Goal: Task Accomplishment & Management: Complete application form

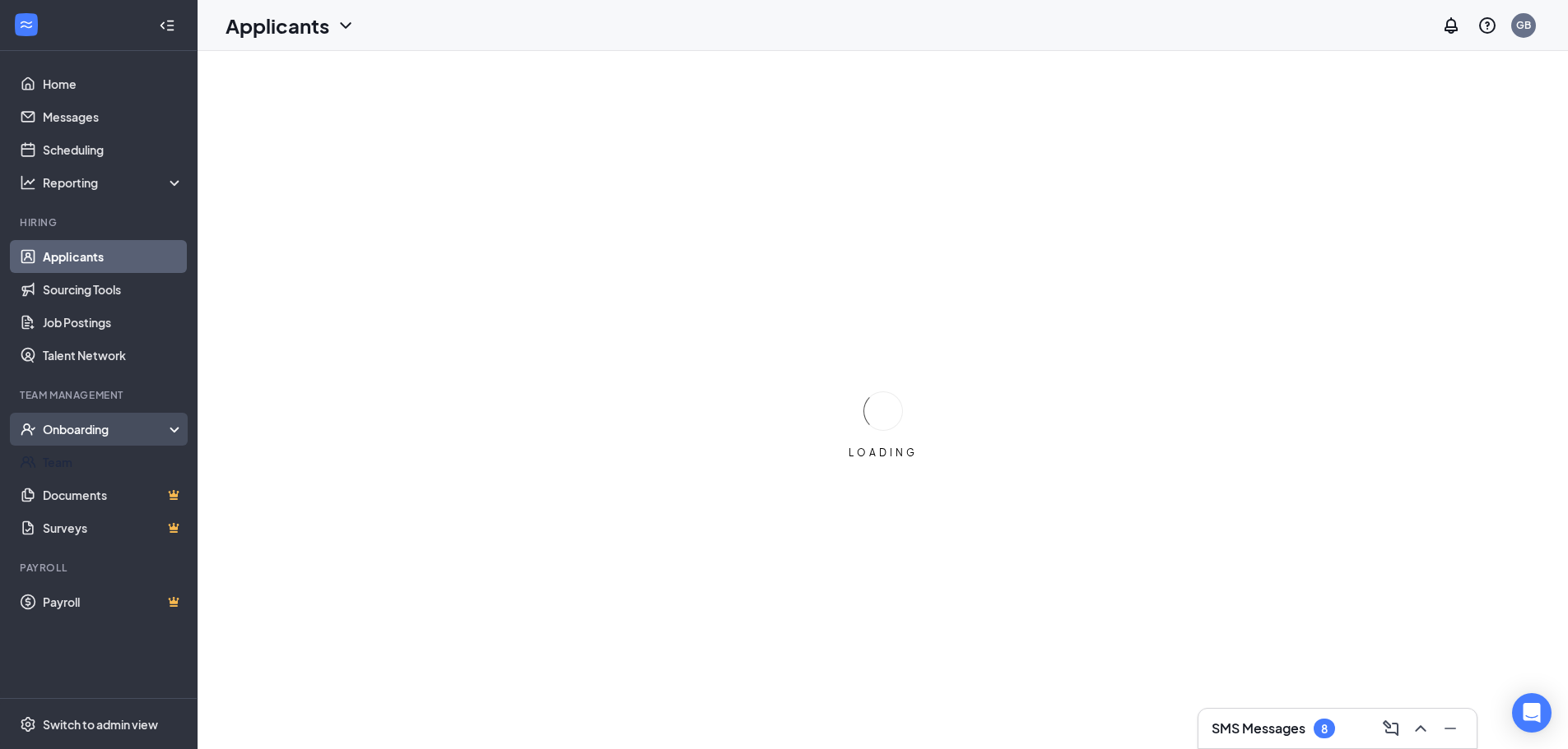
click at [172, 425] on div "Onboarding" at bounding box center [98, 430] width 198 height 33
click at [97, 422] on div "Onboarding" at bounding box center [106, 429] width 127 height 16
click at [155, 426] on div "Onboarding" at bounding box center [106, 429] width 127 height 16
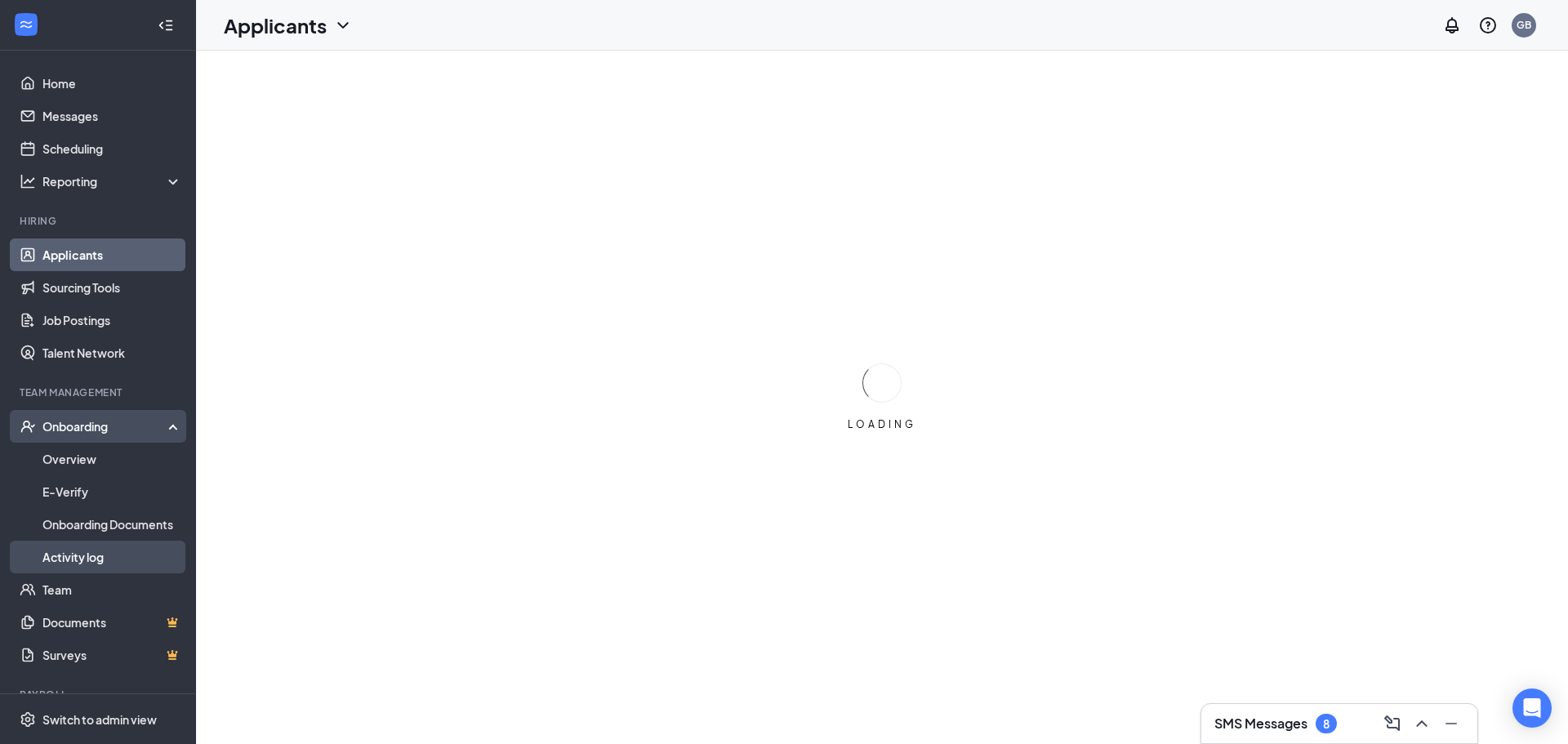
click at [80, 555] on link "Activity log" at bounding box center [112, 557] width 140 height 33
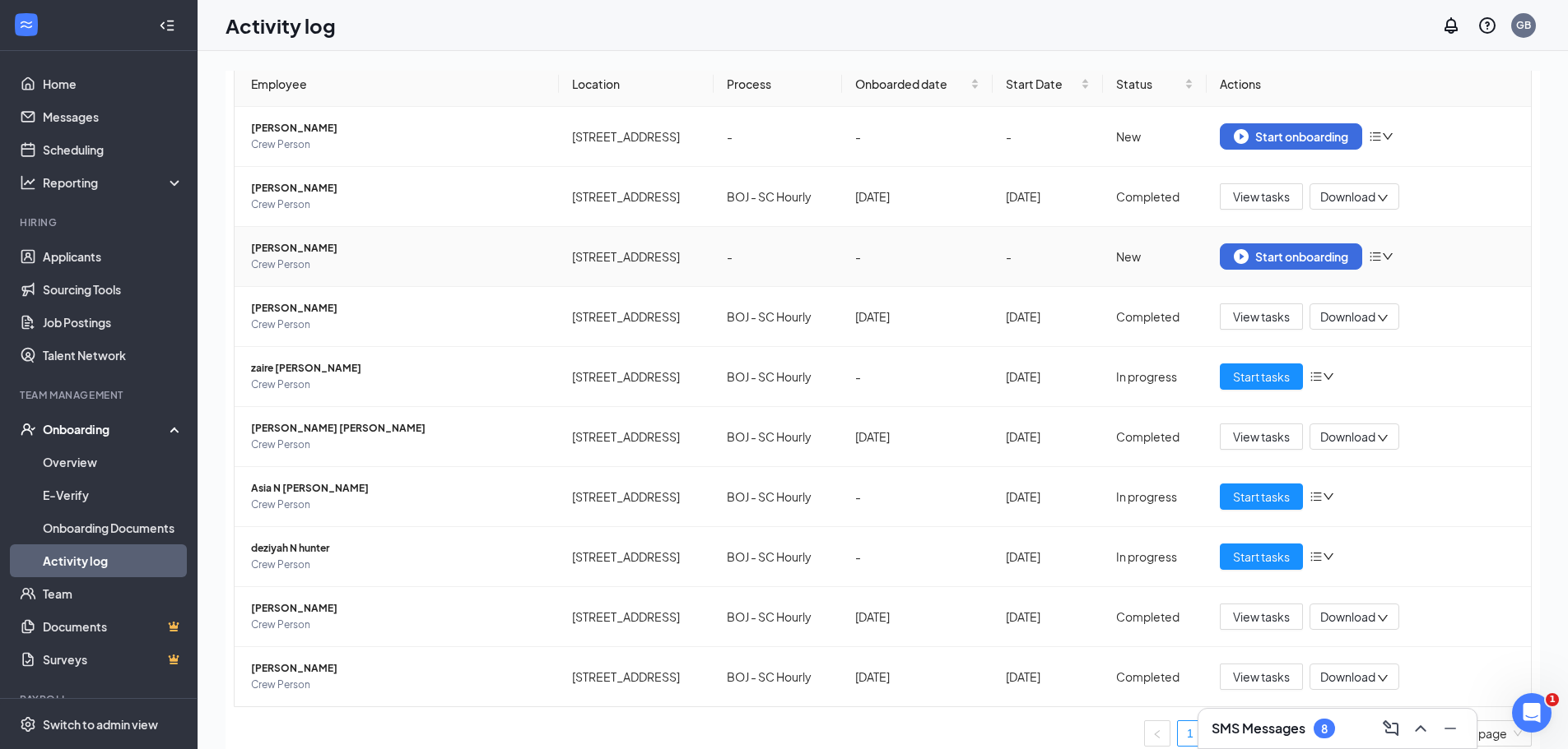
scroll to position [97, 0]
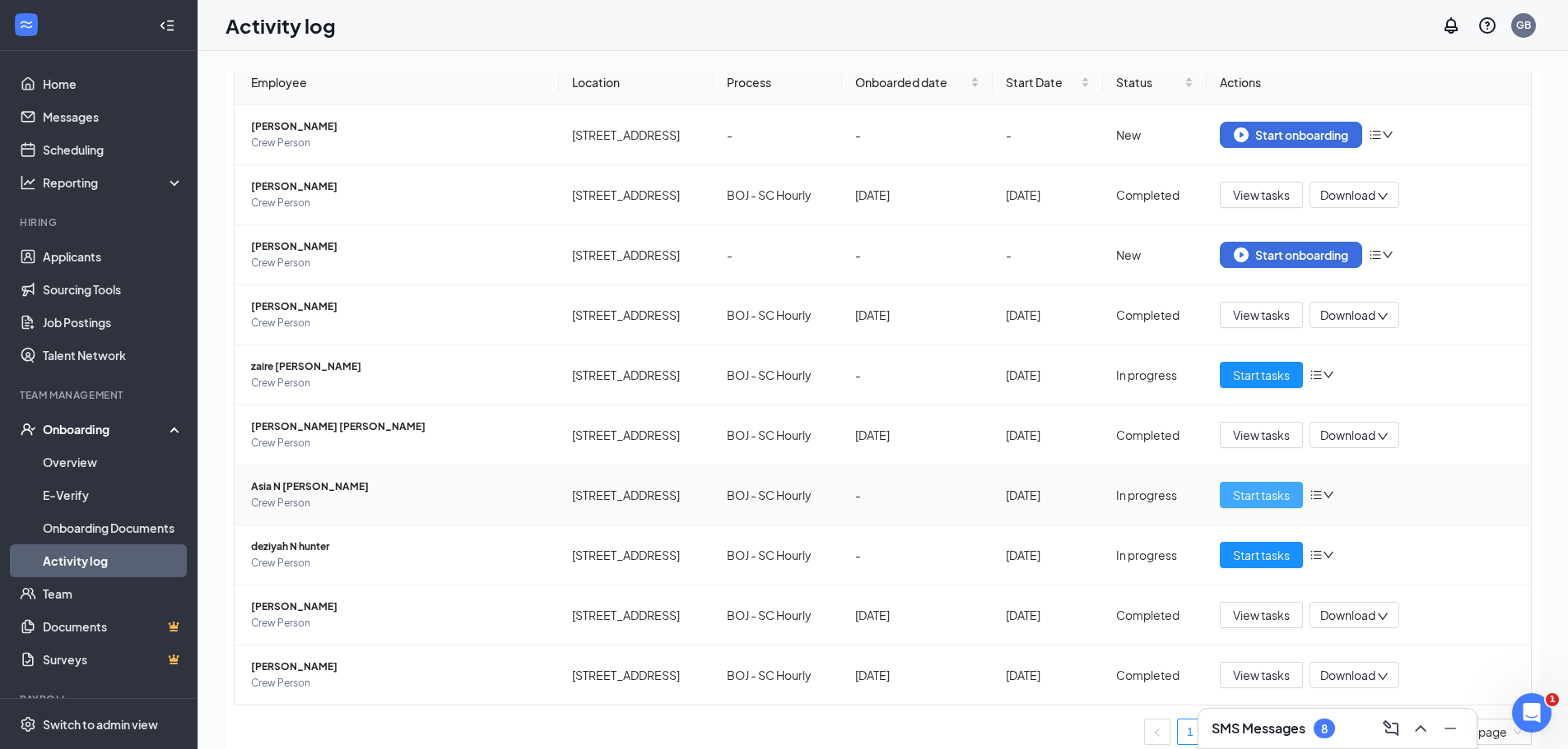
click at [1255, 497] on span "Start tasks" at bounding box center [1261, 494] width 57 height 18
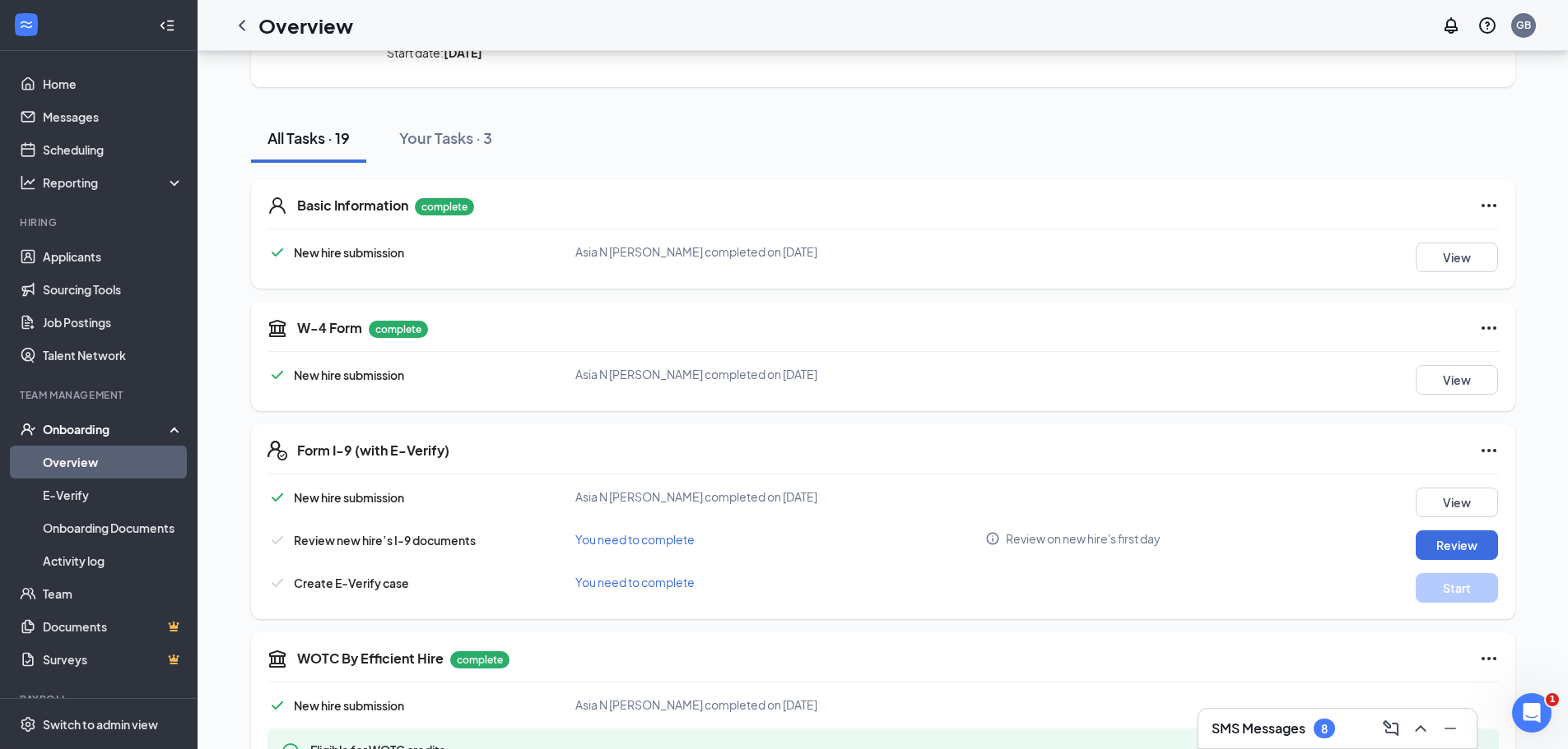
scroll to position [247, 0]
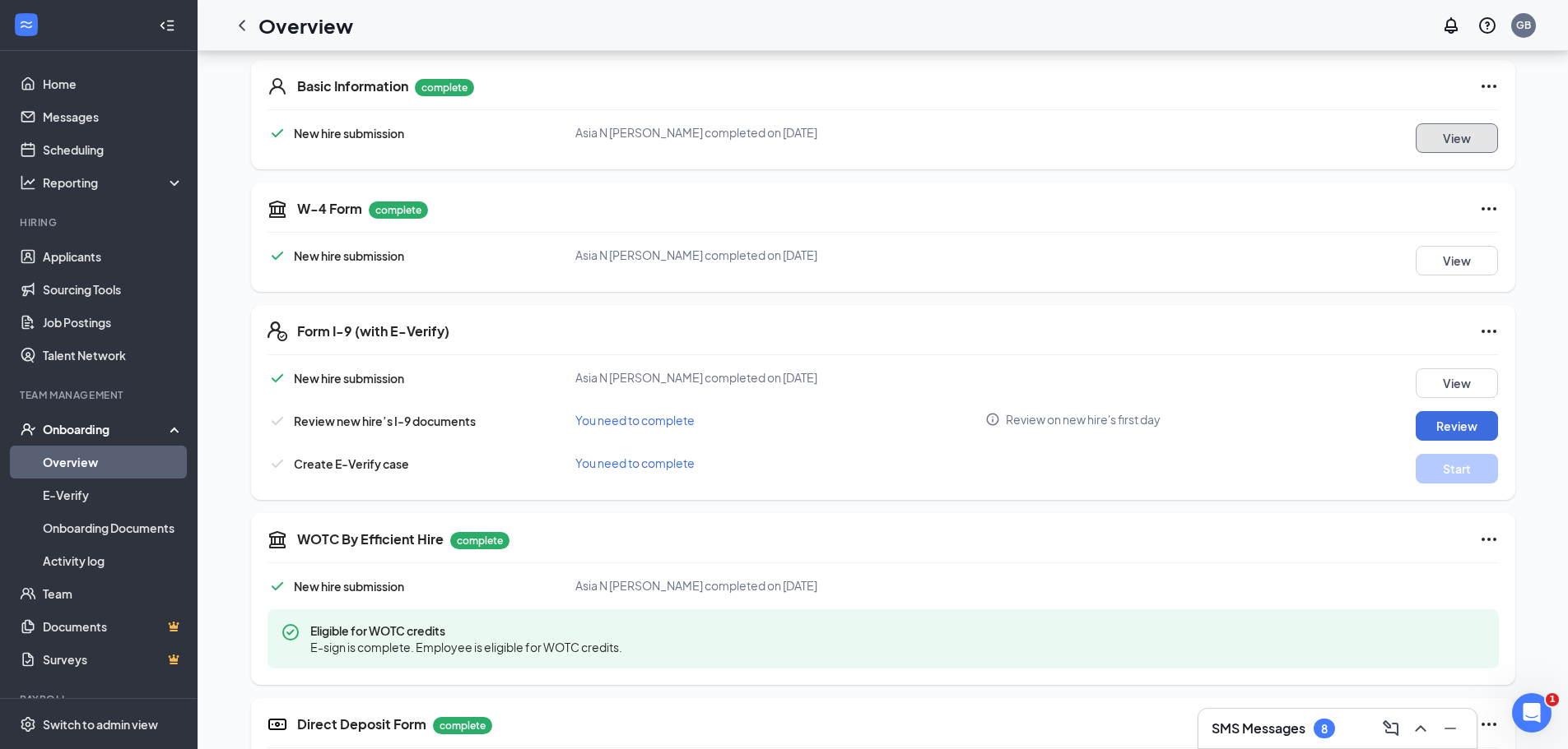
click at [1439, 138] on button "View" at bounding box center [1457, 138] width 82 height 29
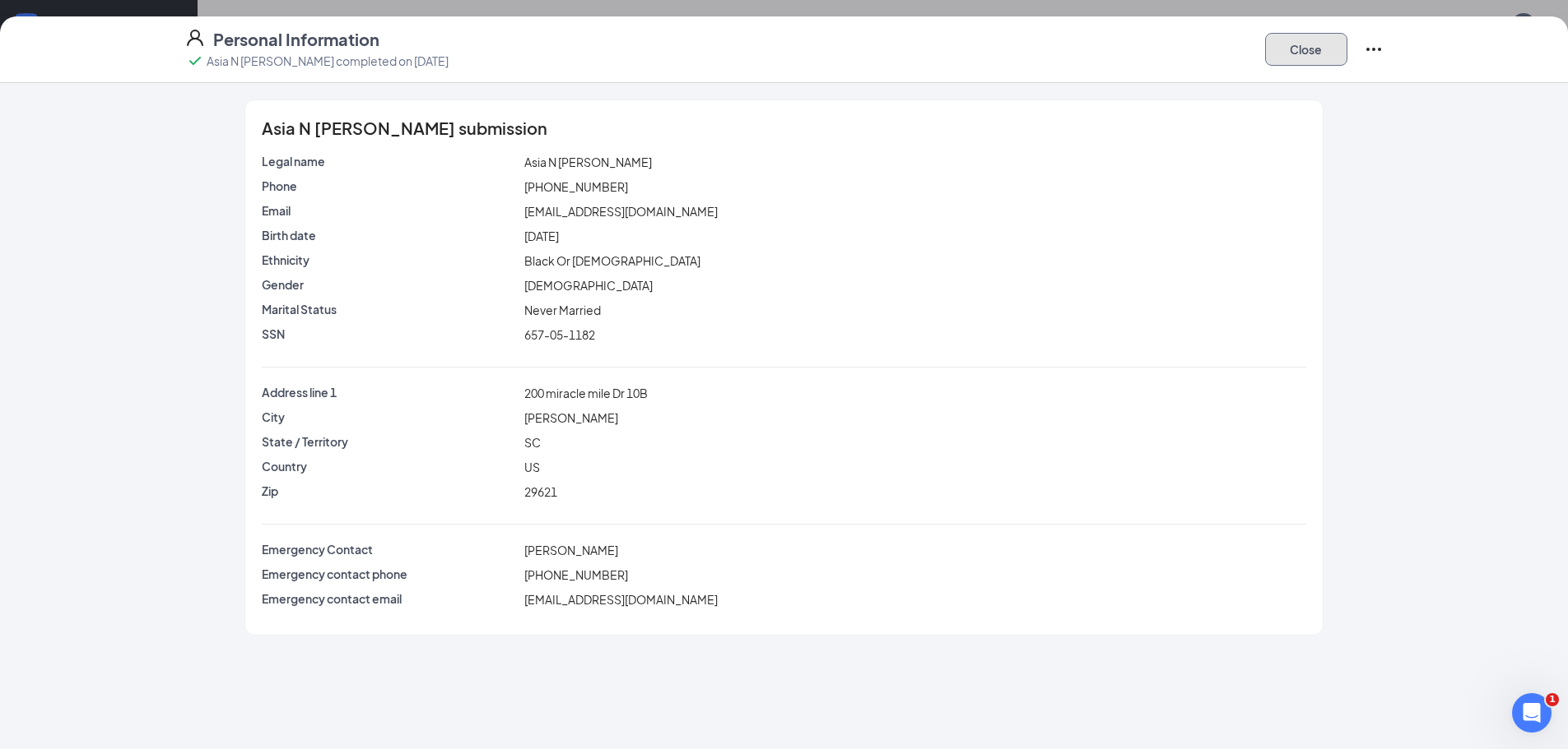
click at [1277, 45] on button "Close" at bounding box center [1306, 49] width 82 height 33
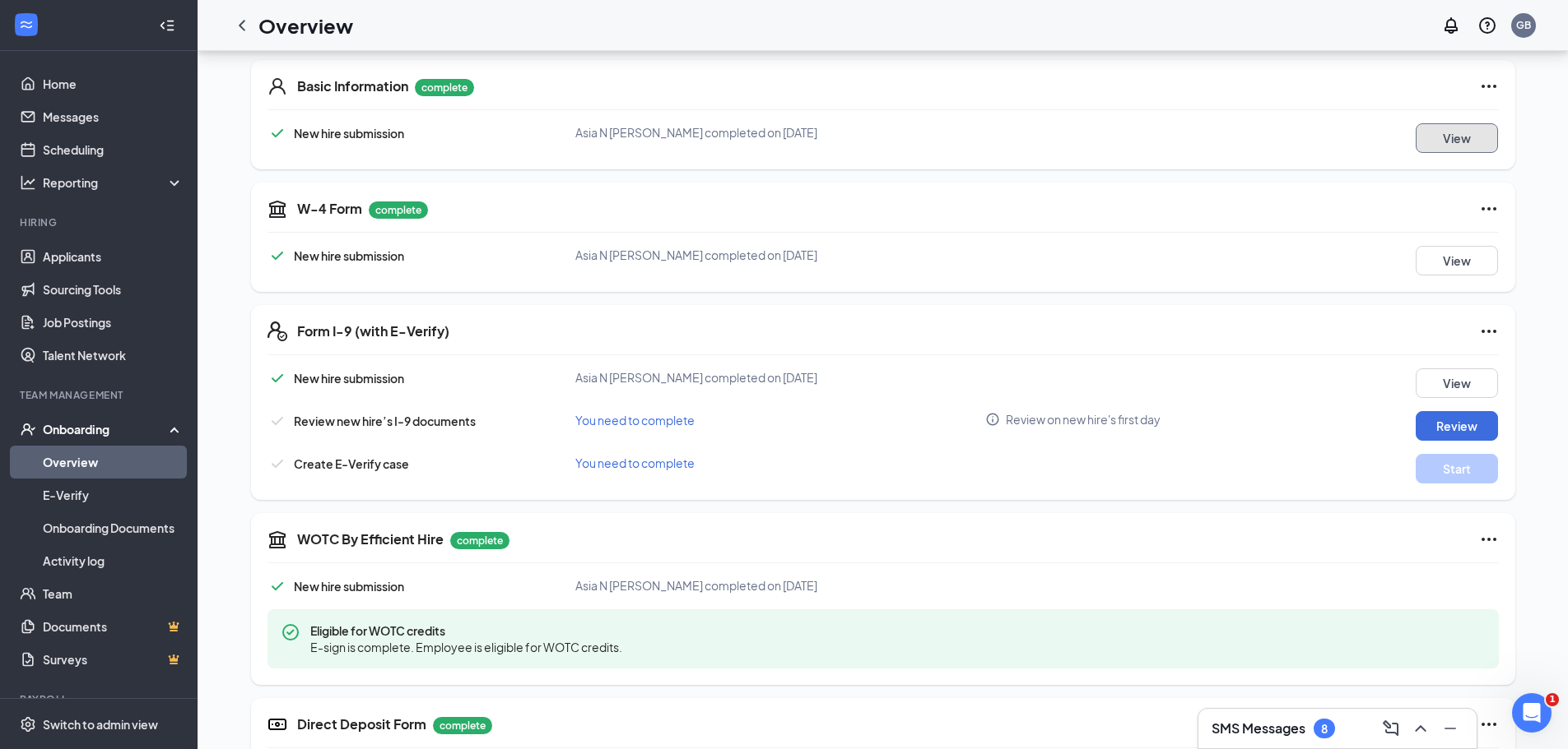
scroll to position [494, 0]
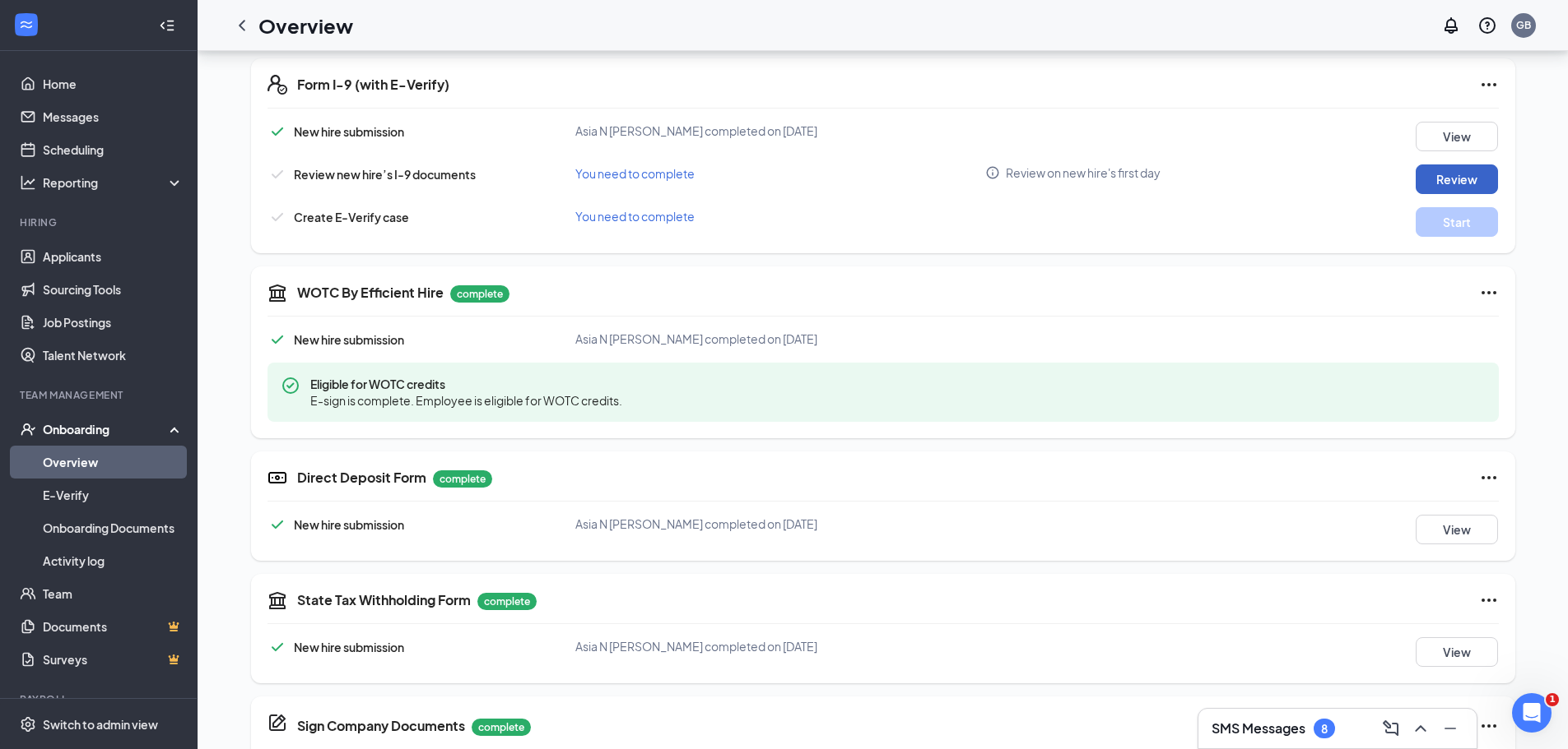
click at [1467, 181] on button "Review" at bounding box center [1457, 179] width 82 height 29
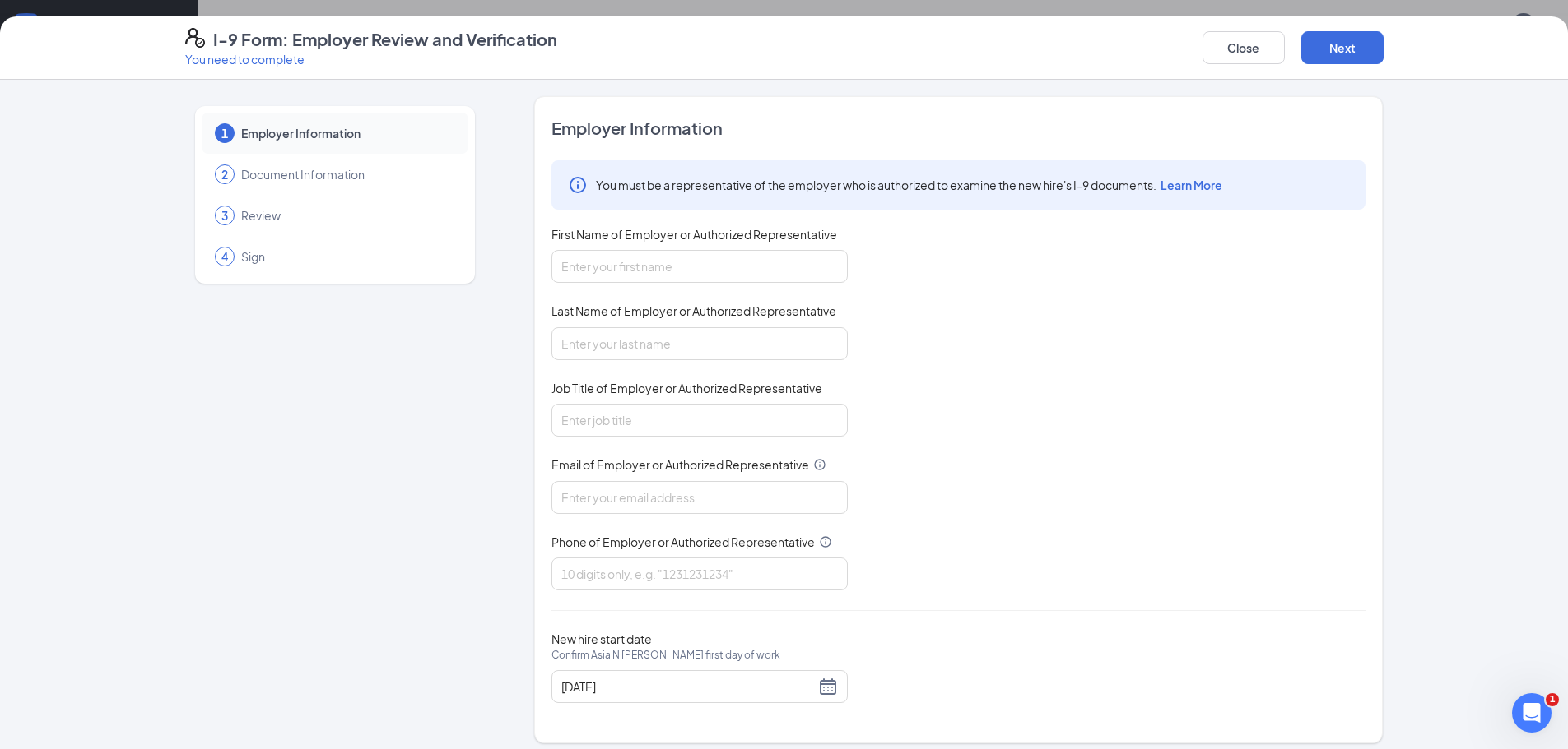
click at [623, 222] on div "You must be a representative of the employer who is authorized to examine the n…" at bounding box center [958, 375] width 814 height 431
click at [610, 280] on input "First Name of Employer or Authorized Representative" at bounding box center [699, 267] width 296 height 33
type input "[PERSON_NAME]"
click at [615, 343] on input "Last Name of Employer or Authorized Representative" at bounding box center [699, 343] width 296 height 33
type input "[PERSON_NAME]"
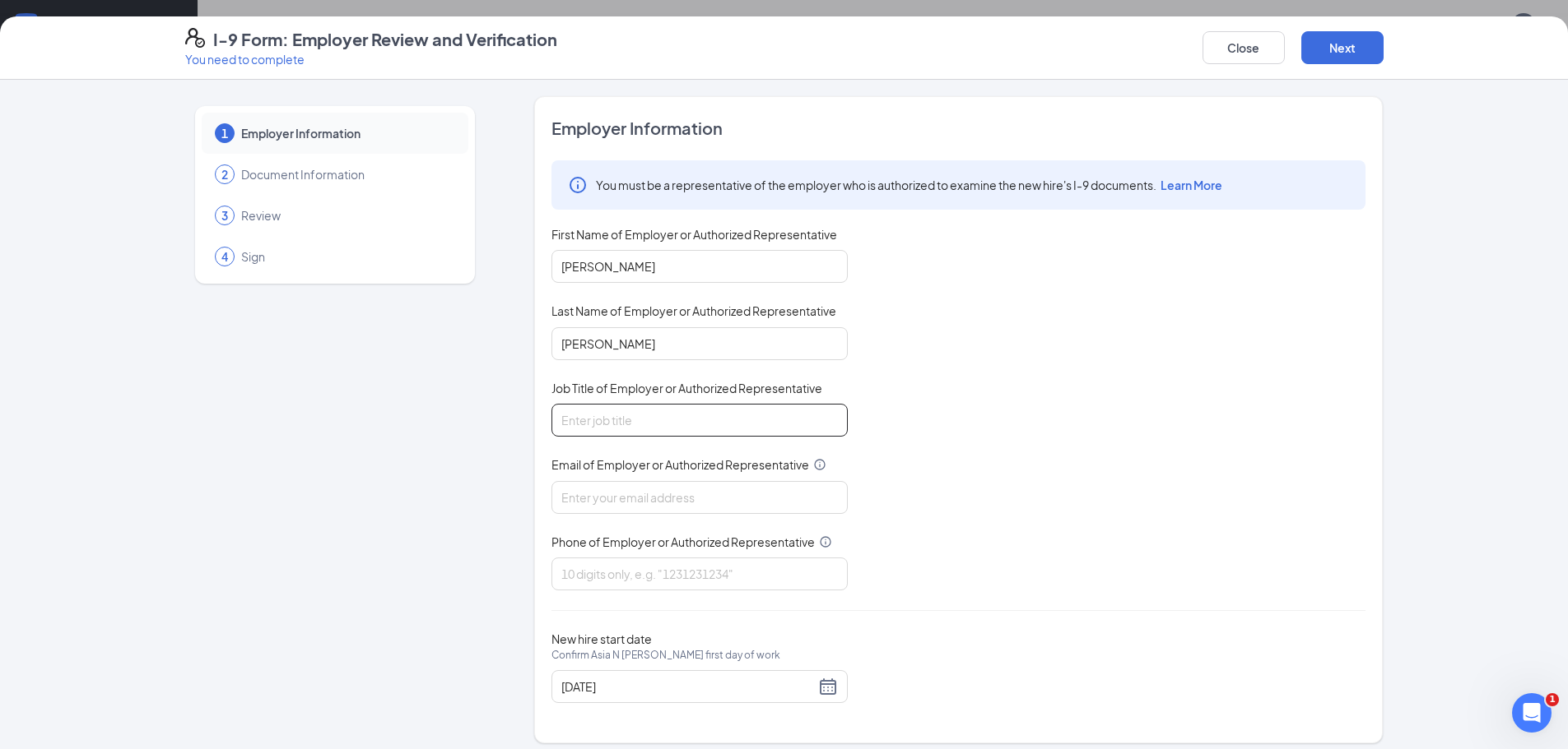
click at [637, 421] on input "Job Title of Employer or Authorized Representative" at bounding box center [699, 420] width 296 height 33
click at [696, 426] on input "Job Title of Employer or Authorized Representative" at bounding box center [699, 420] width 296 height 33
click at [664, 433] on input "Job Title of Employer or Authorized Representative" at bounding box center [699, 420] width 296 height 33
click at [850, 431] on div "You must be a representative of the employer who is authorized to examine the n…" at bounding box center [958, 375] width 814 height 431
click at [733, 420] on input "Job Title of Employer or Authorized Representative" at bounding box center [699, 420] width 296 height 33
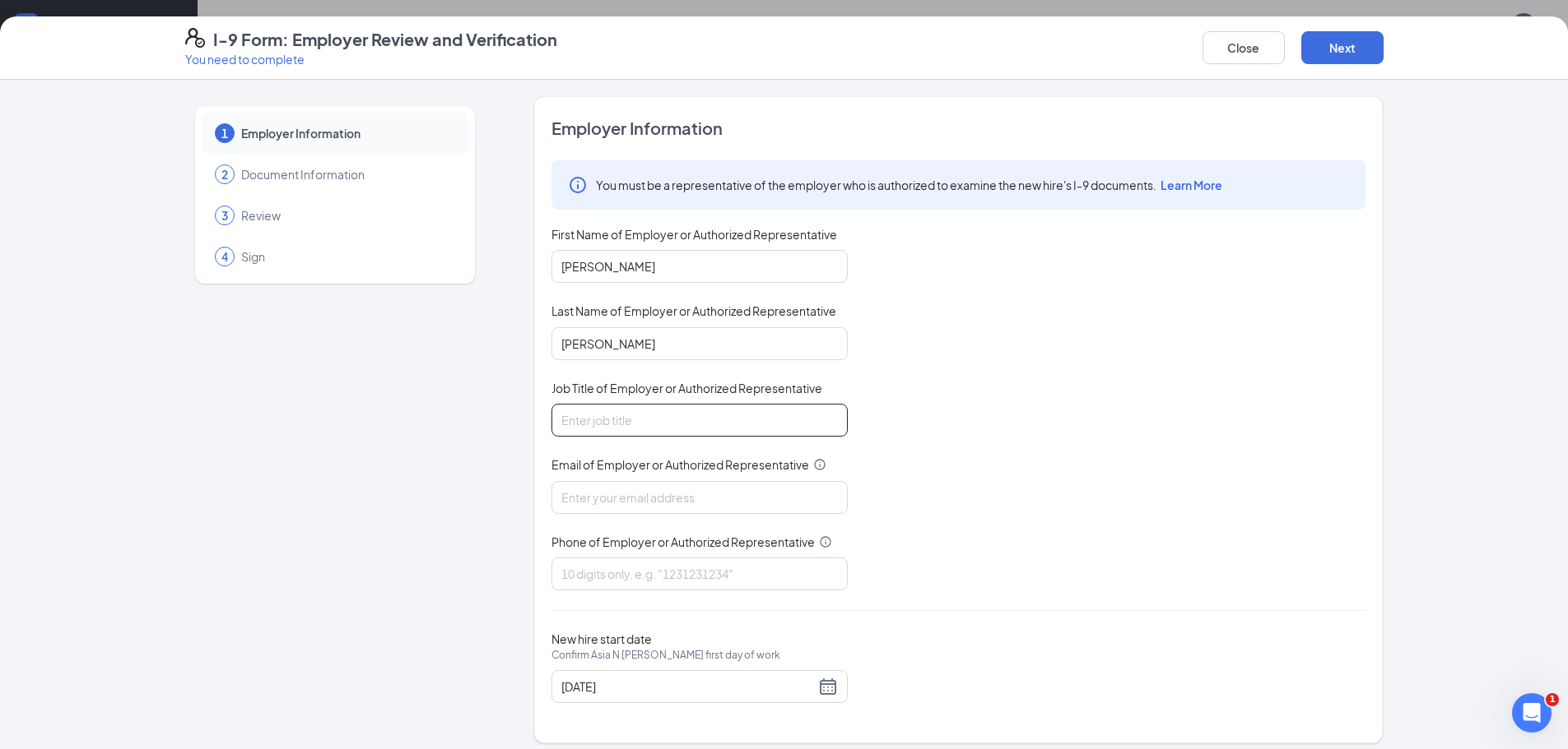
type input "General Manager"
click at [643, 513] on input "Email of Employer or Authorized Representative" at bounding box center [699, 498] width 296 height 33
type input "[EMAIL_ADDRESS][DOMAIN_NAME]"
click at [622, 585] on input "Phone of Employer or Authorized Representative" at bounding box center [699, 574] width 296 height 33
type input "8642261795"
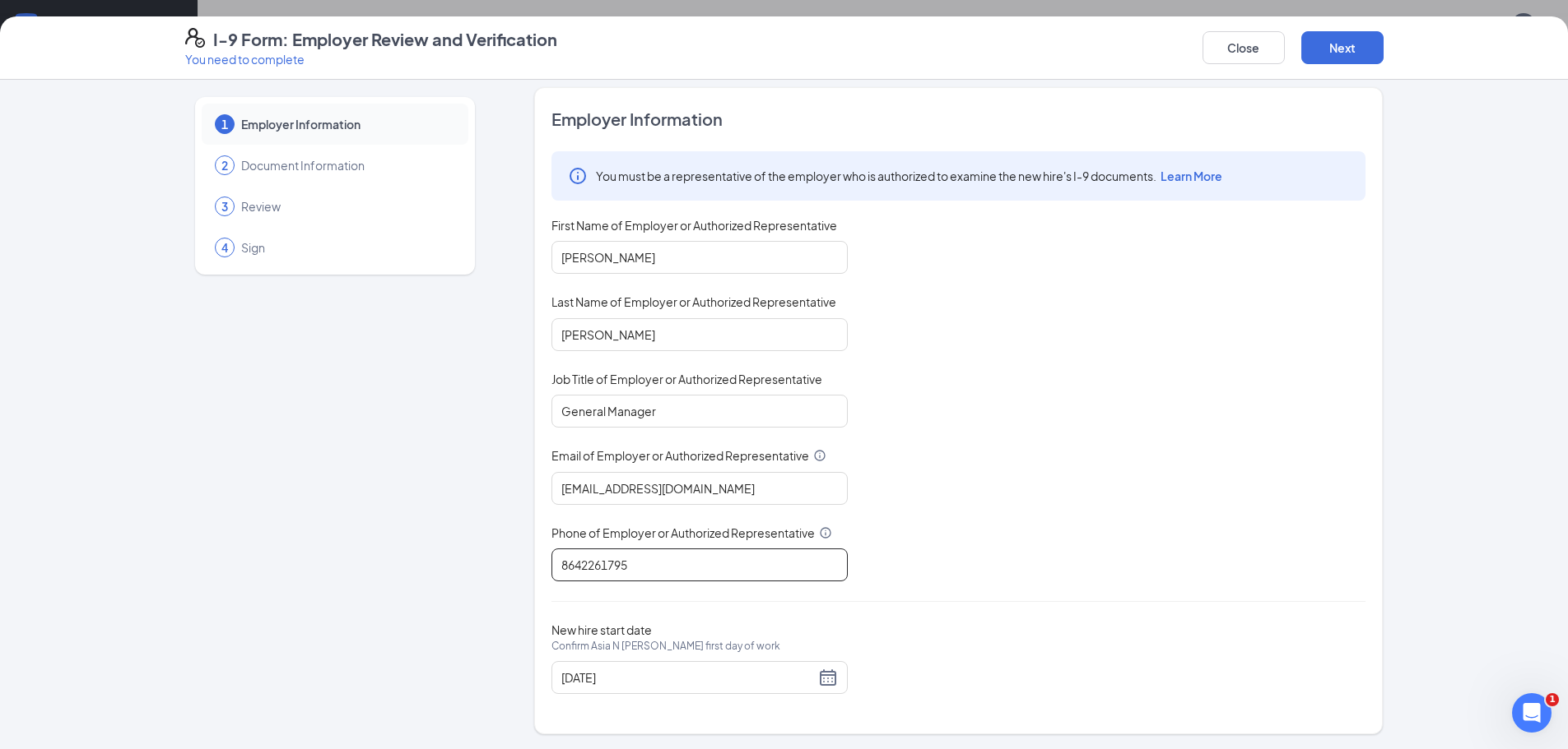
scroll to position [10, 0]
click at [1348, 30] on div "Close Next" at bounding box center [1293, 47] width 181 height 40
click at [1383, 49] on div "I-9 Form: Employer Review and Verification You need to complete Close Next" at bounding box center [784, 47] width 1264 height 40
click at [1356, 48] on button "Next" at bounding box center [1342, 47] width 82 height 33
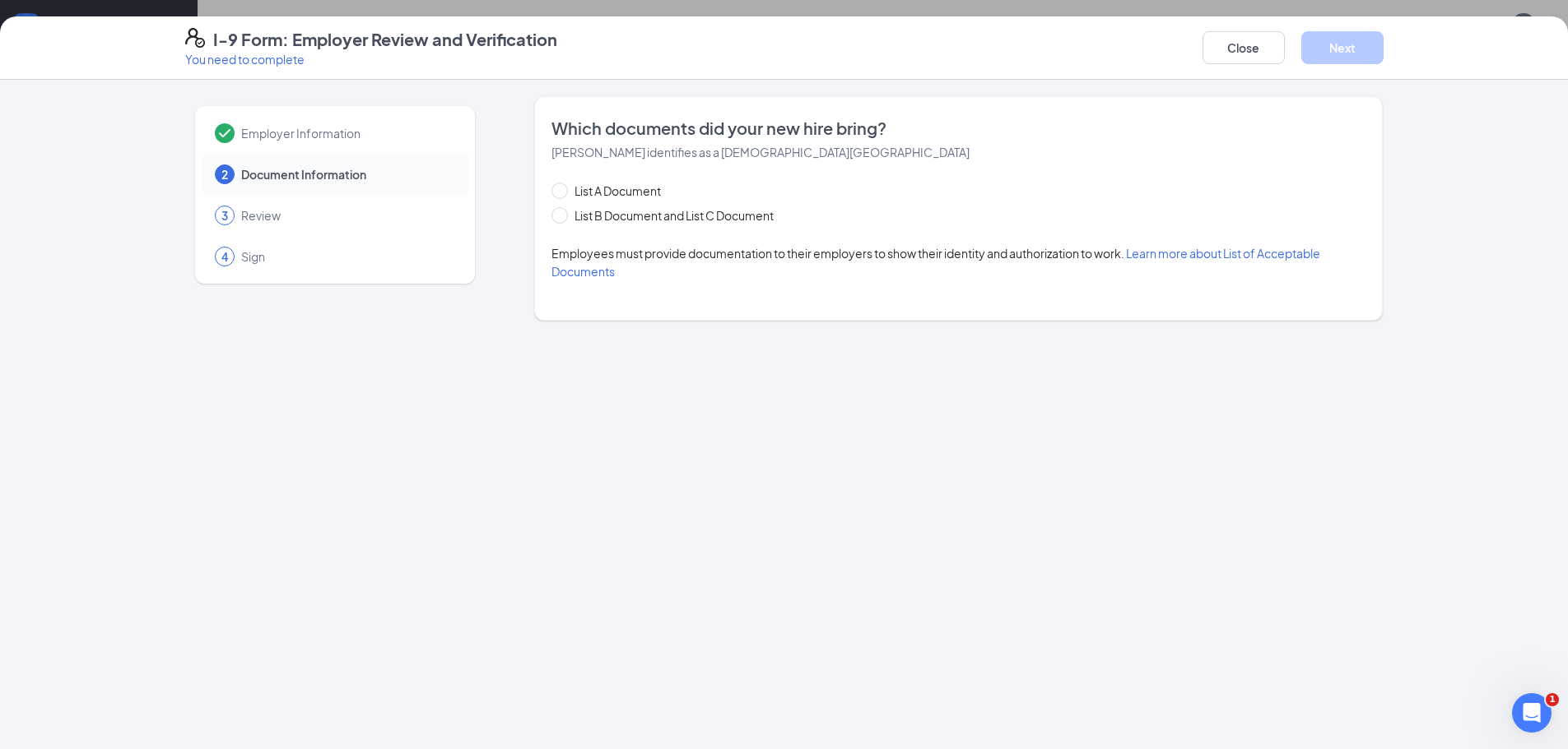
scroll to position [0, 0]
click at [566, 189] on span at bounding box center [560, 191] width 16 height 16
click at [563, 189] on input "List A Document" at bounding box center [557, 188] width 11 height 11
radio input "true"
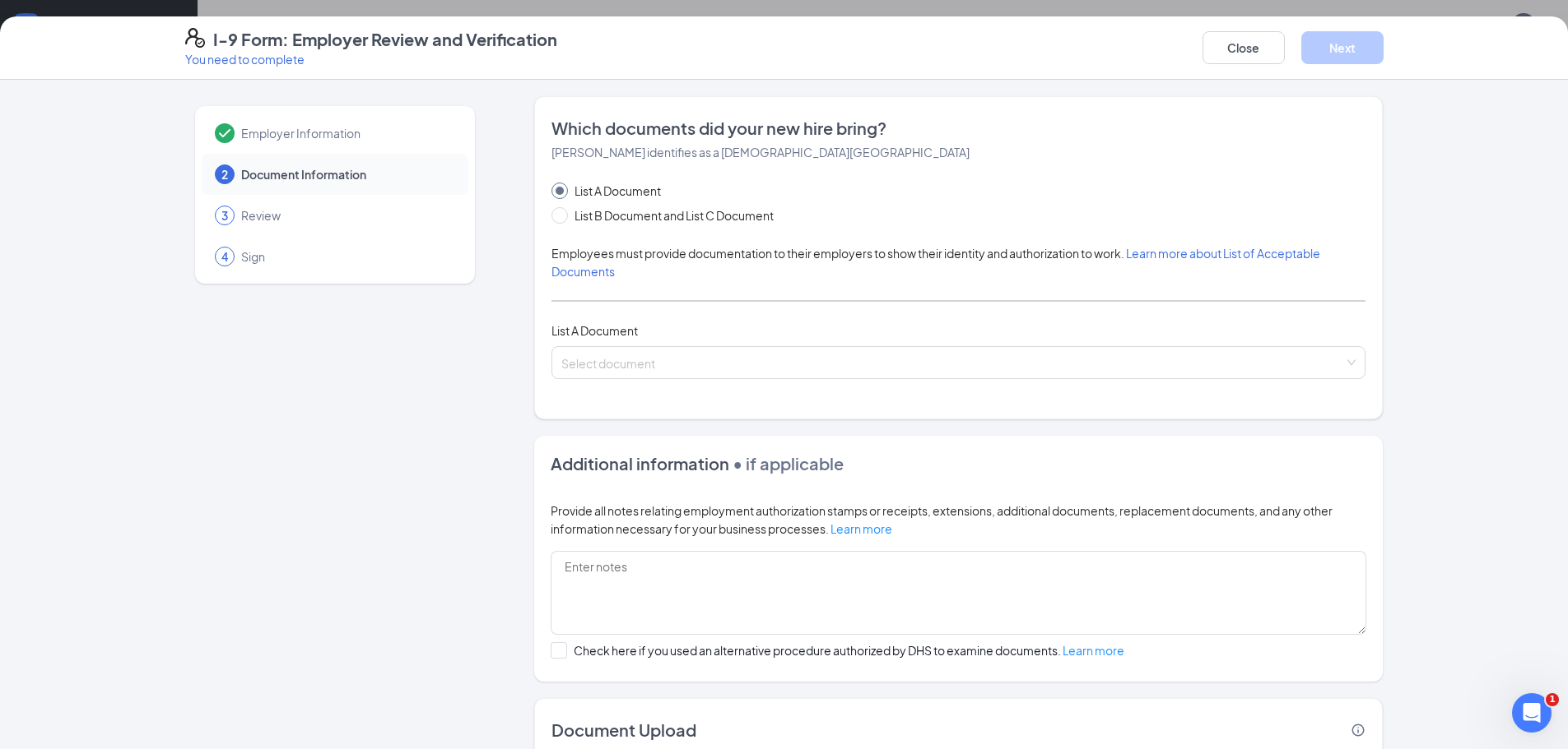
click at [737, 319] on div "List A Document List B Document and List C Document Employees must provide docu…" at bounding box center [958, 280] width 814 height 198
click at [1142, 309] on div "List A Document List B Document and List C Document Employees must provide docu…" at bounding box center [958, 280] width 814 height 198
click at [563, 339] on div "List A Document" at bounding box center [958, 330] width 814 height 18
click at [645, 363] on input "search" at bounding box center [952, 359] width 783 height 25
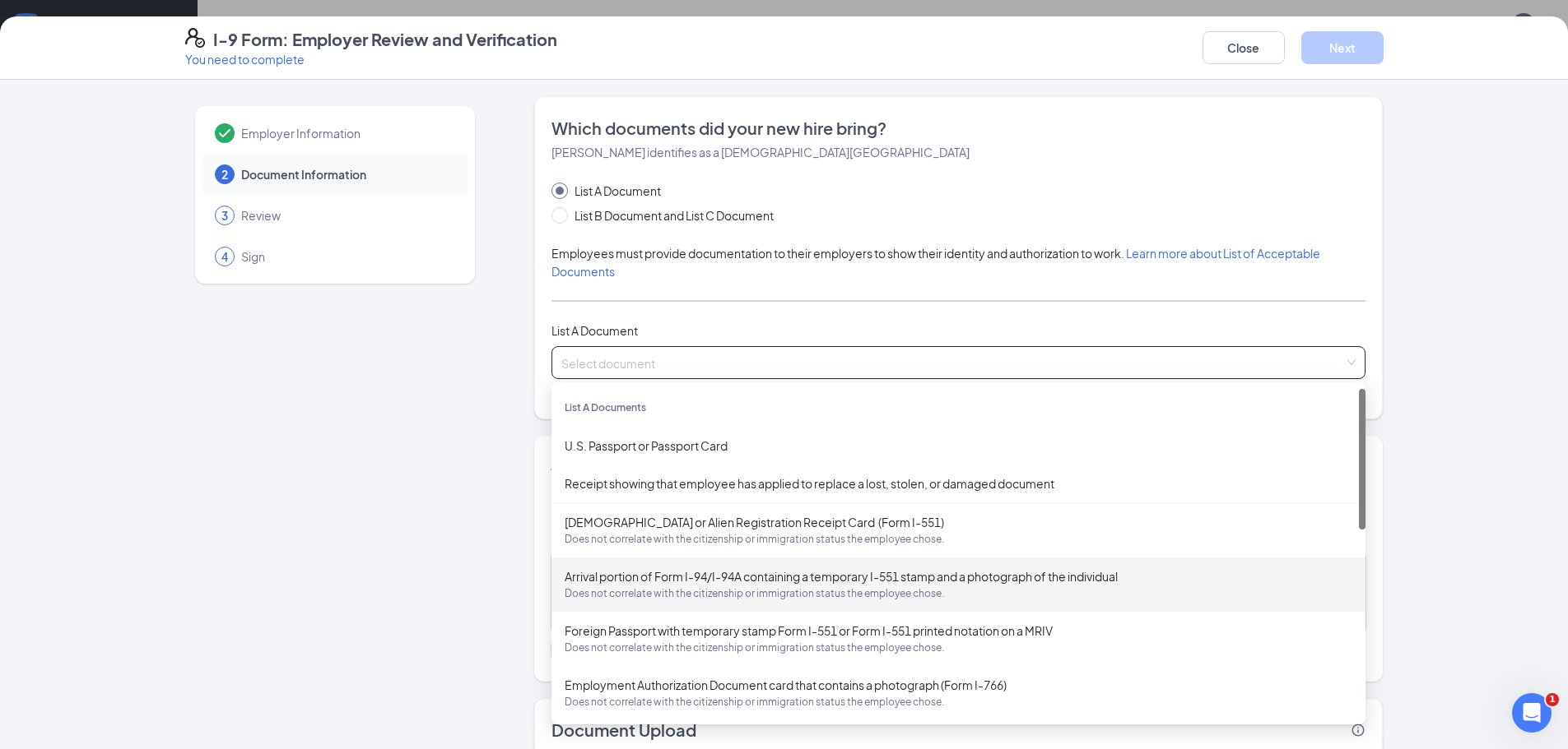
scroll to position [247, 0]
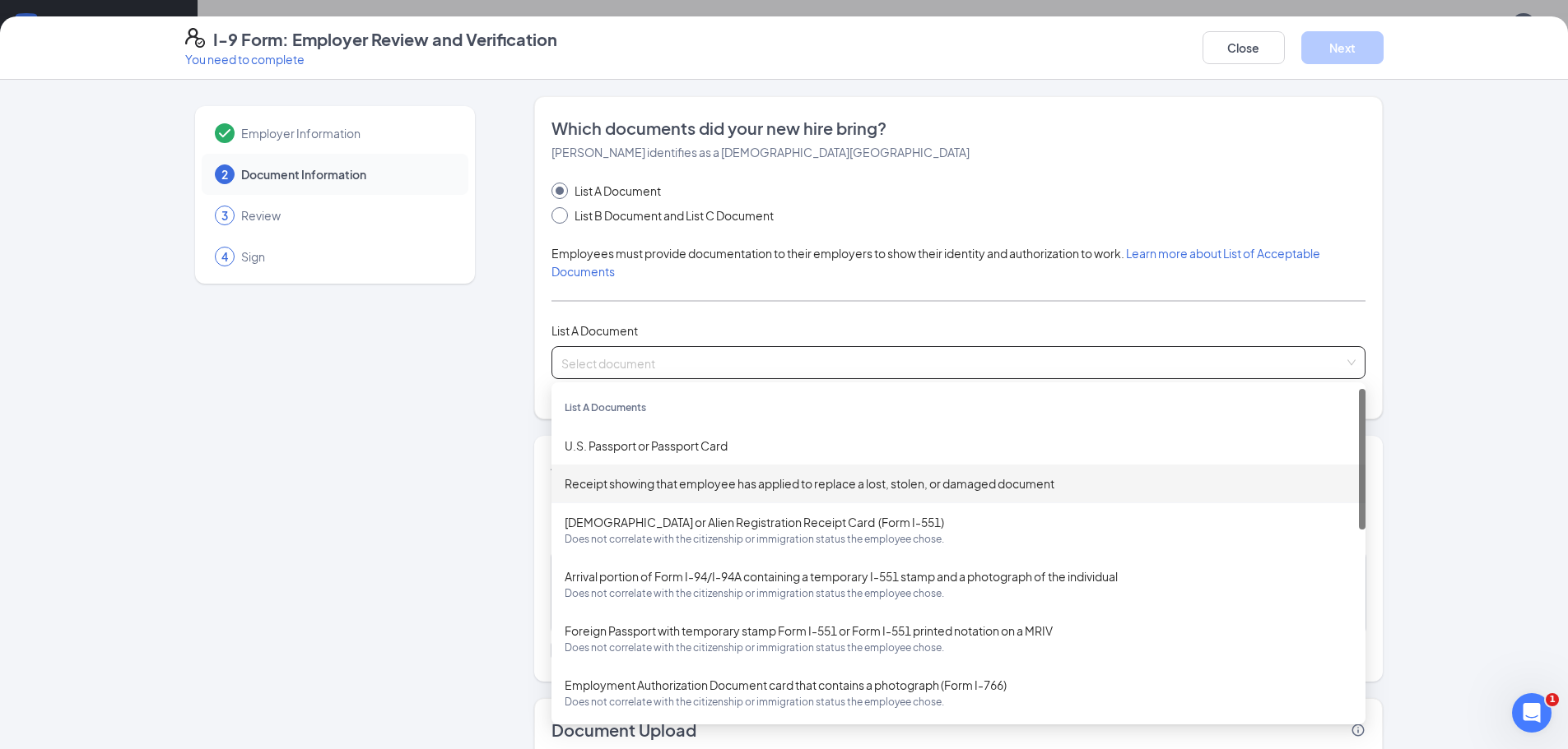
click at [555, 220] on span at bounding box center [560, 215] width 16 height 16
click at [555, 219] on input "List B Document and List C Document" at bounding box center [557, 212] width 11 height 11
radio input "true"
radio input "false"
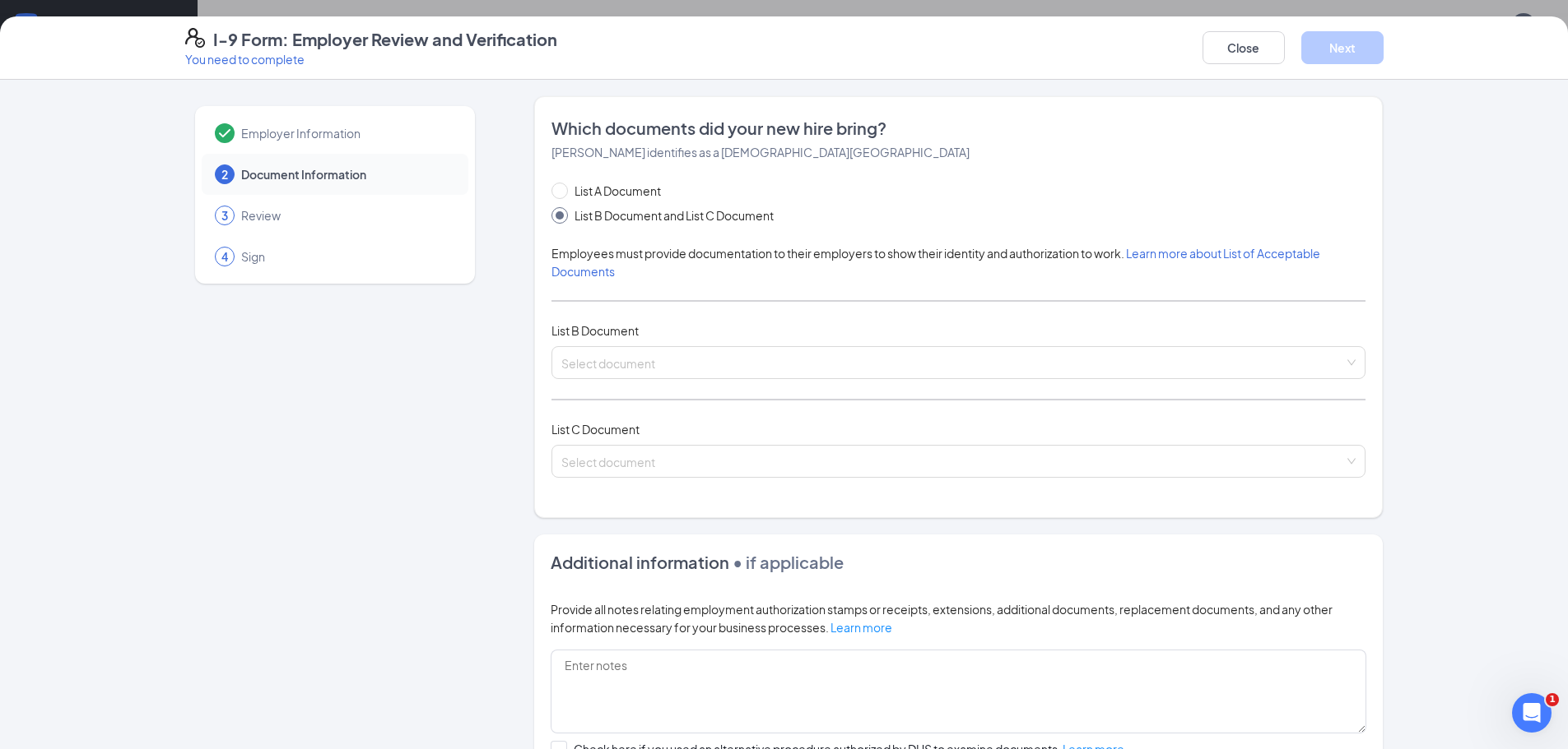
click at [730, 343] on div "List A Document List B Document and List C Document Employees must provide docu…" at bounding box center [958, 340] width 814 height 316
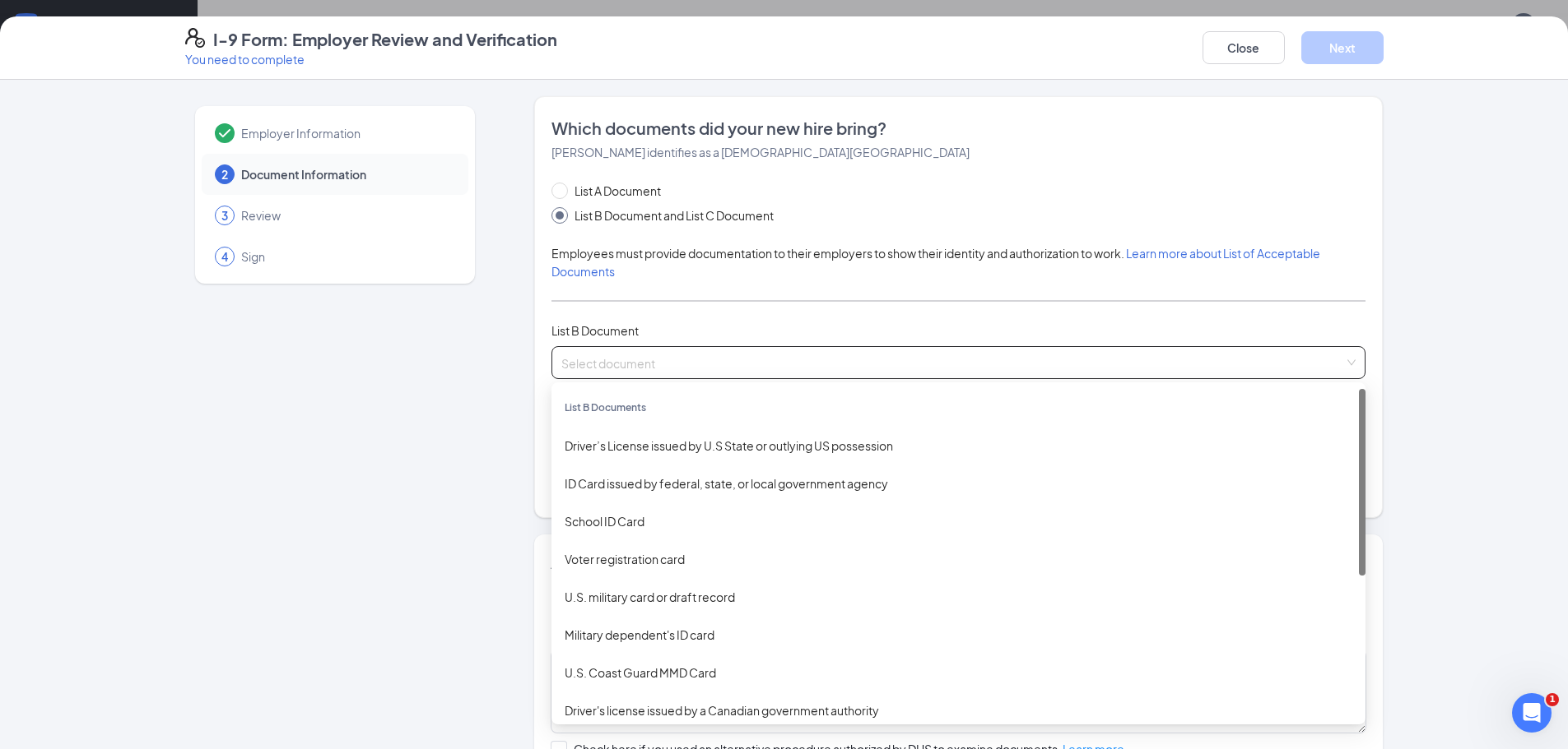
click at [722, 357] on input "search" at bounding box center [952, 359] width 783 height 25
click at [625, 435] on div "Driver’s License issued by U.S State or outlying US possession" at bounding box center [958, 446] width 814 height 38
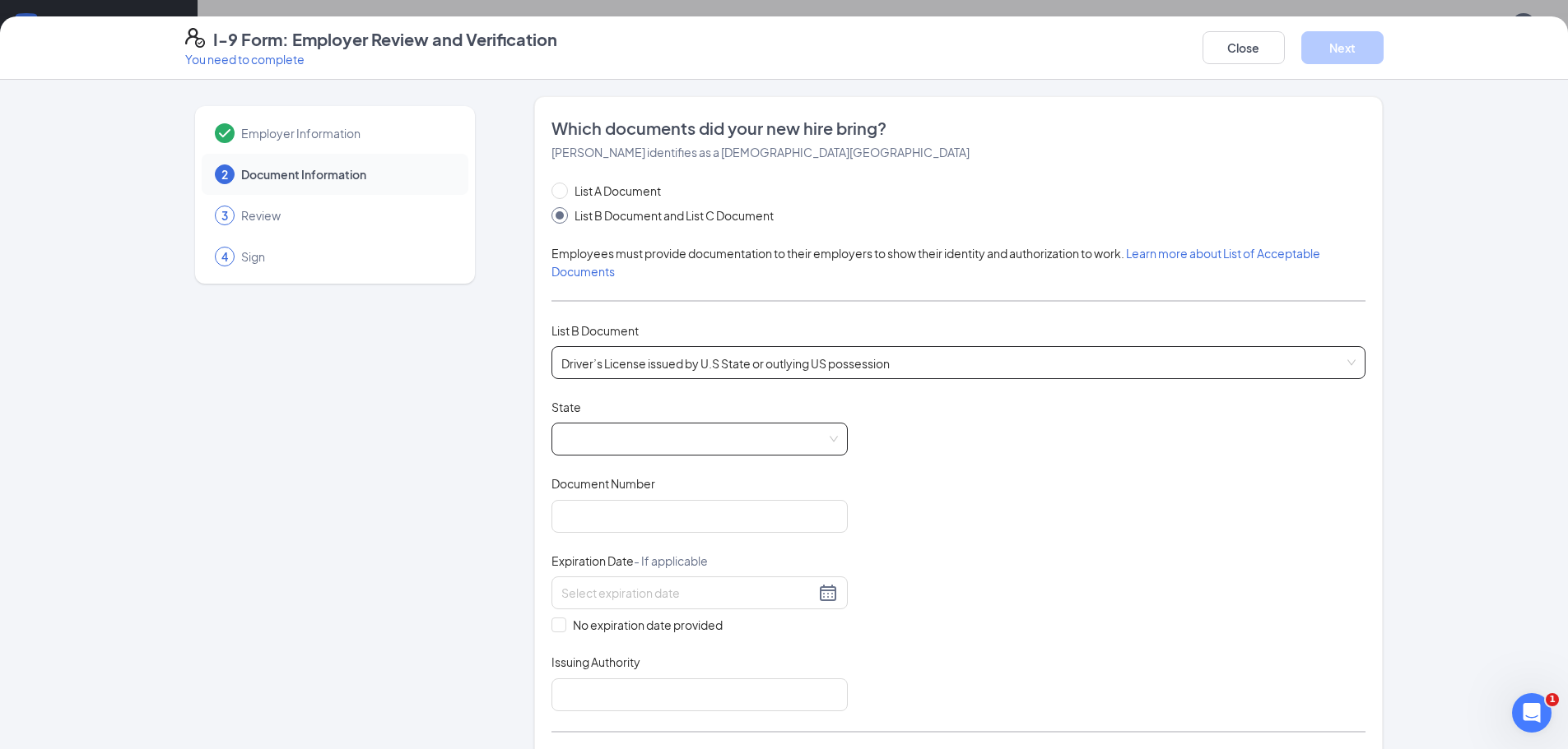
click at [624, 430] on span at bounding box center [699, 439] width 276 height 31
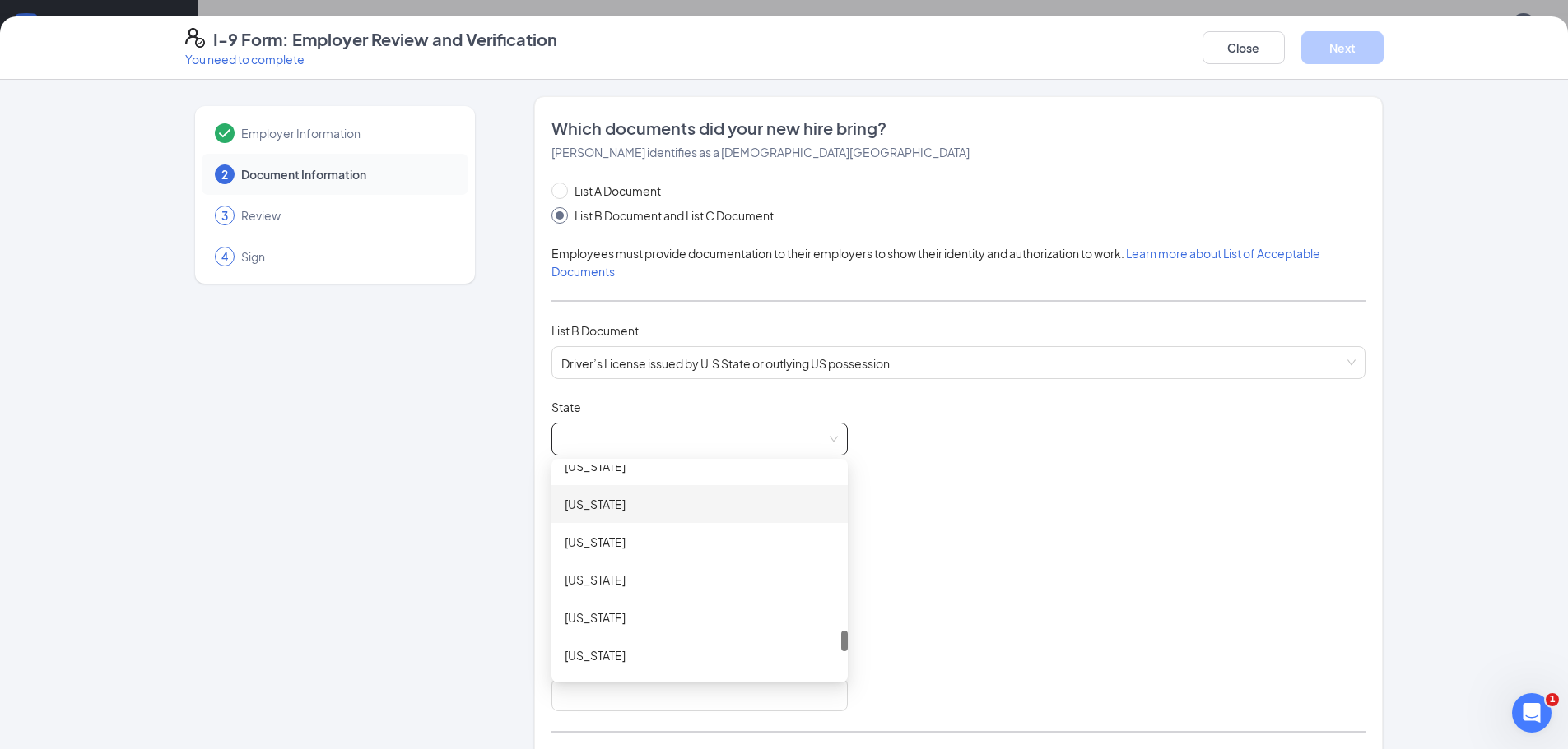
click at [610, 513] on div "[US_STATE]" at bounding box center [699, 504] width 270 height 18
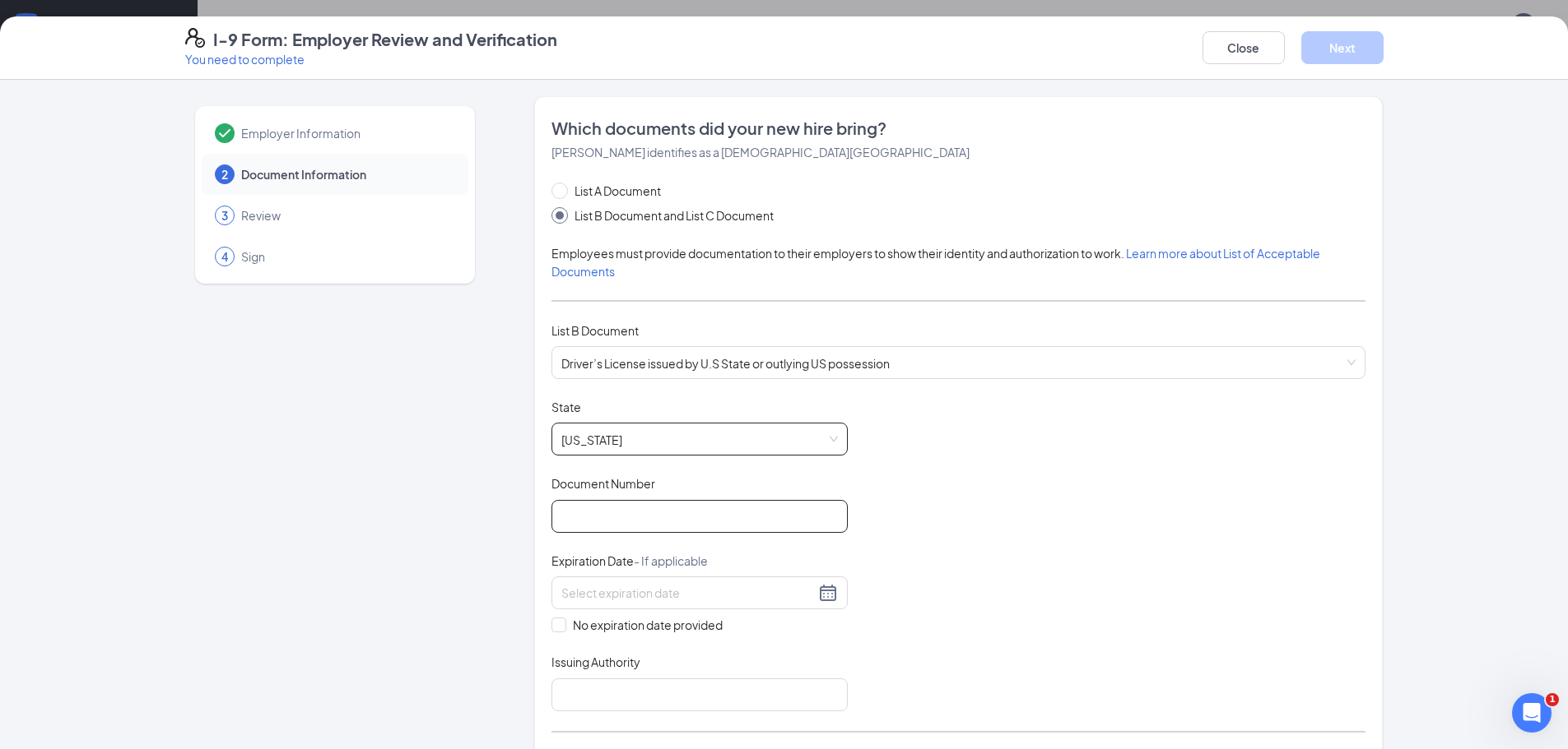
click at [635, 512] on input "Document Number" at bounding box center [699, 517] width 296 height 33
type input "104382387"
click at [582, 585] on input at bounding box center [688, 593] width 254 height 18
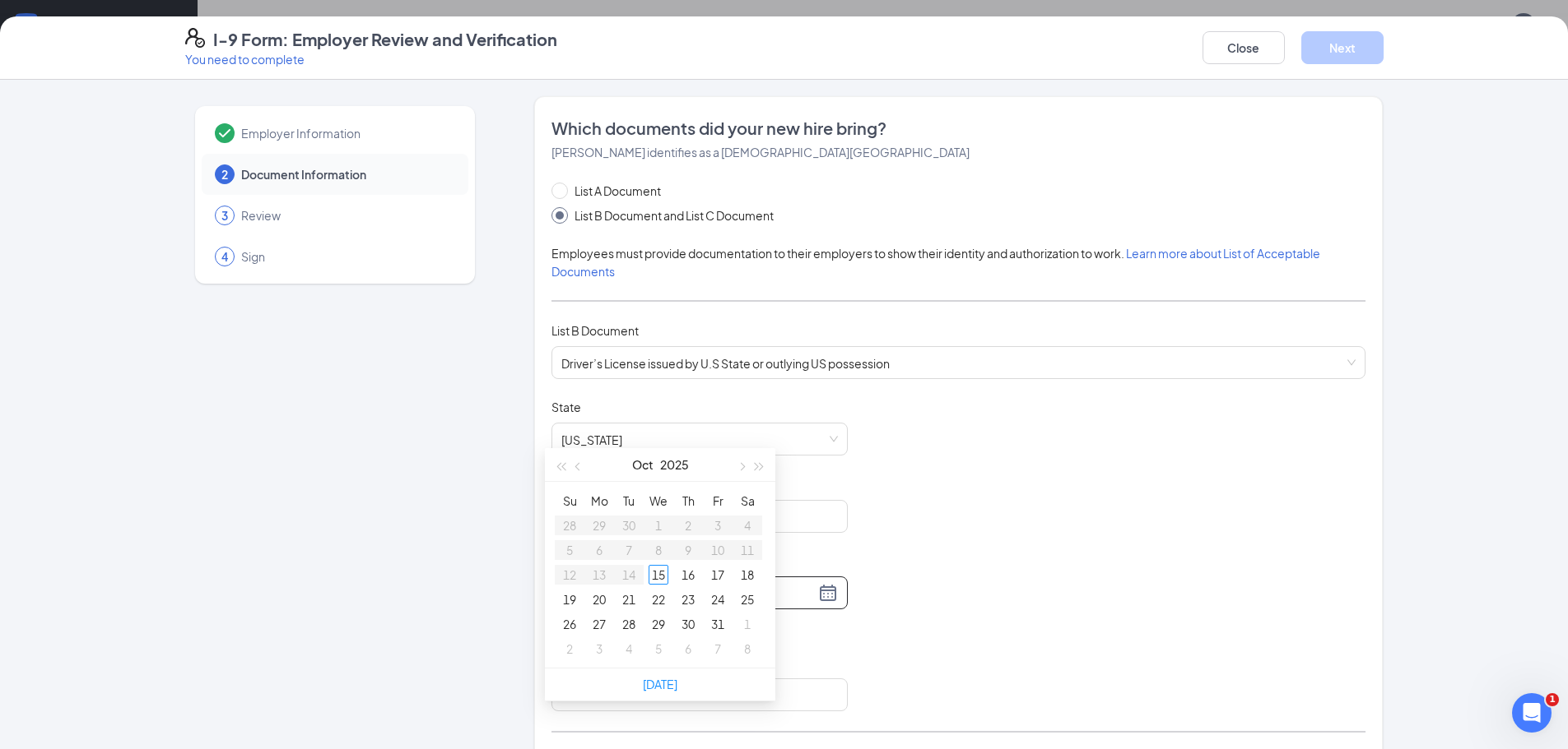
type input "[DATE]"
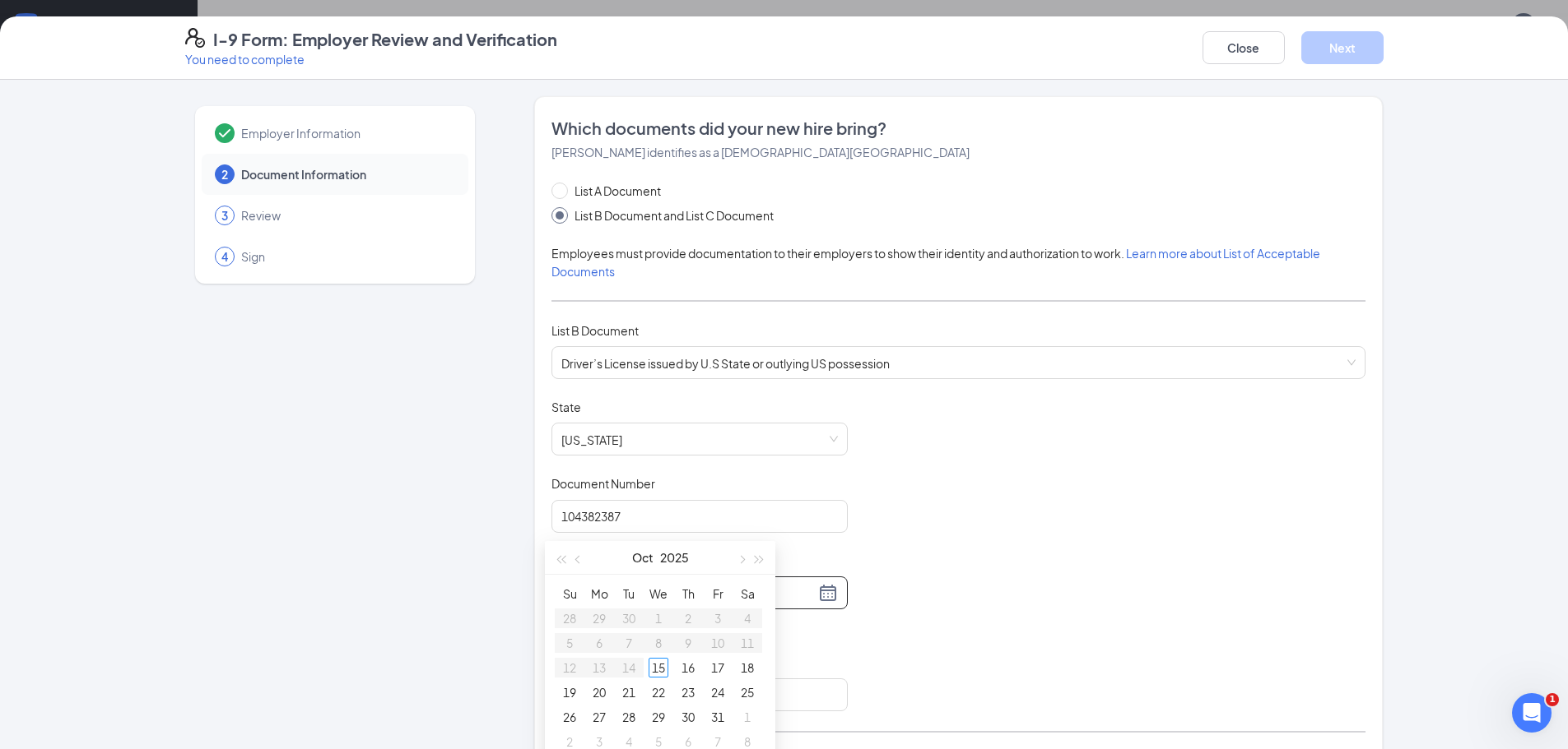
scroll to position [247, 0]
click at [673, 632] on button "2025" at bounding box center [674, 629] width 28 height 33
click at [665, 624] on button "[DATE] - [DATE]" at bounding box center [660, 629] width 65 height 33
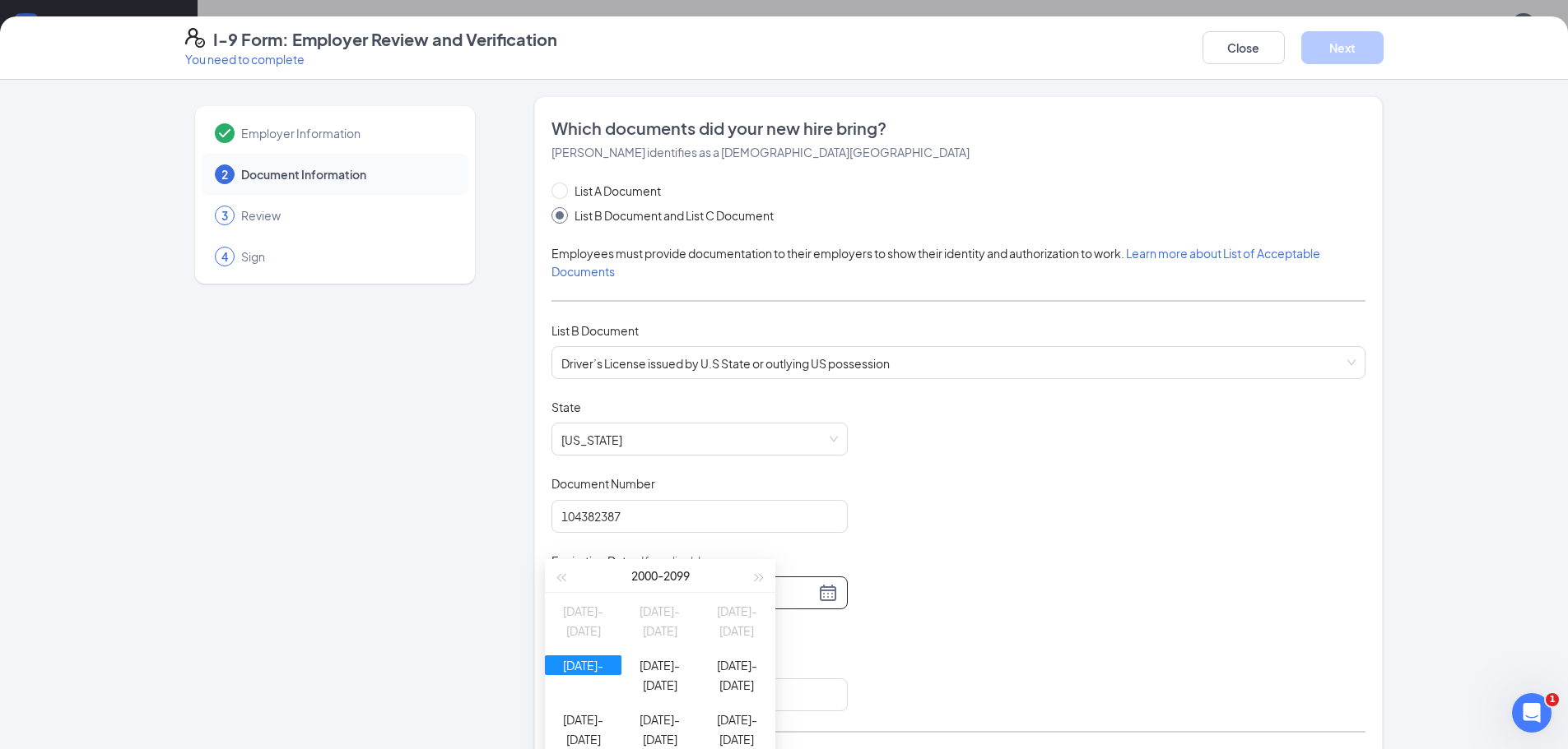
type input "[DATE]"
click at [680, 556] on div "[DATE] - [DATE]" at bounding box center [660, 547] width 180 height 33
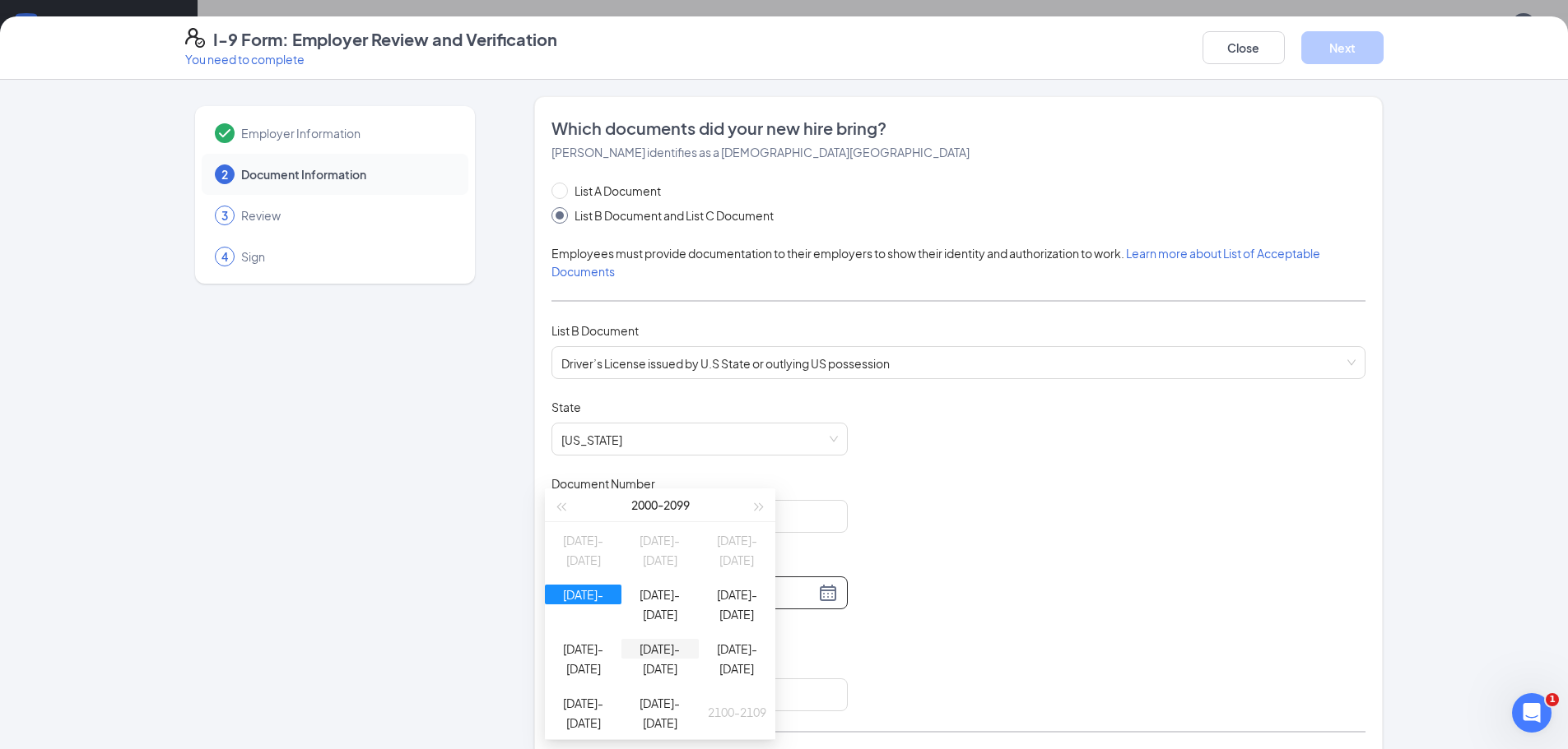
scroll to position [412, 0]
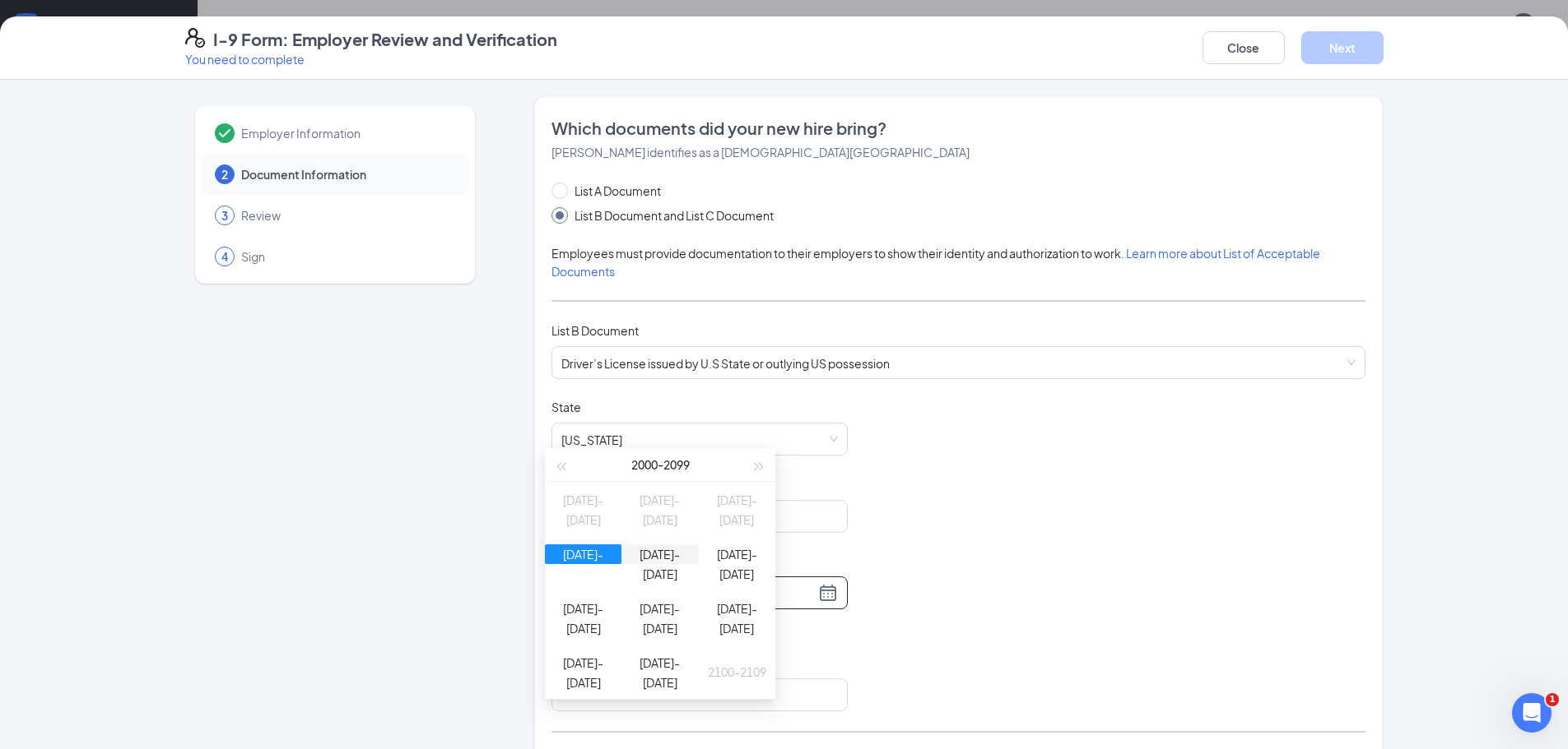
click at [675, 563] on div "[DATE]-[DATE]" at bounding box center [660, 554] width 77 height 20
type input "[DATE]"
click at [731, 513] on div "2031" at bounding box center [732, 509] width 49 height 20
type input "[DATE]"
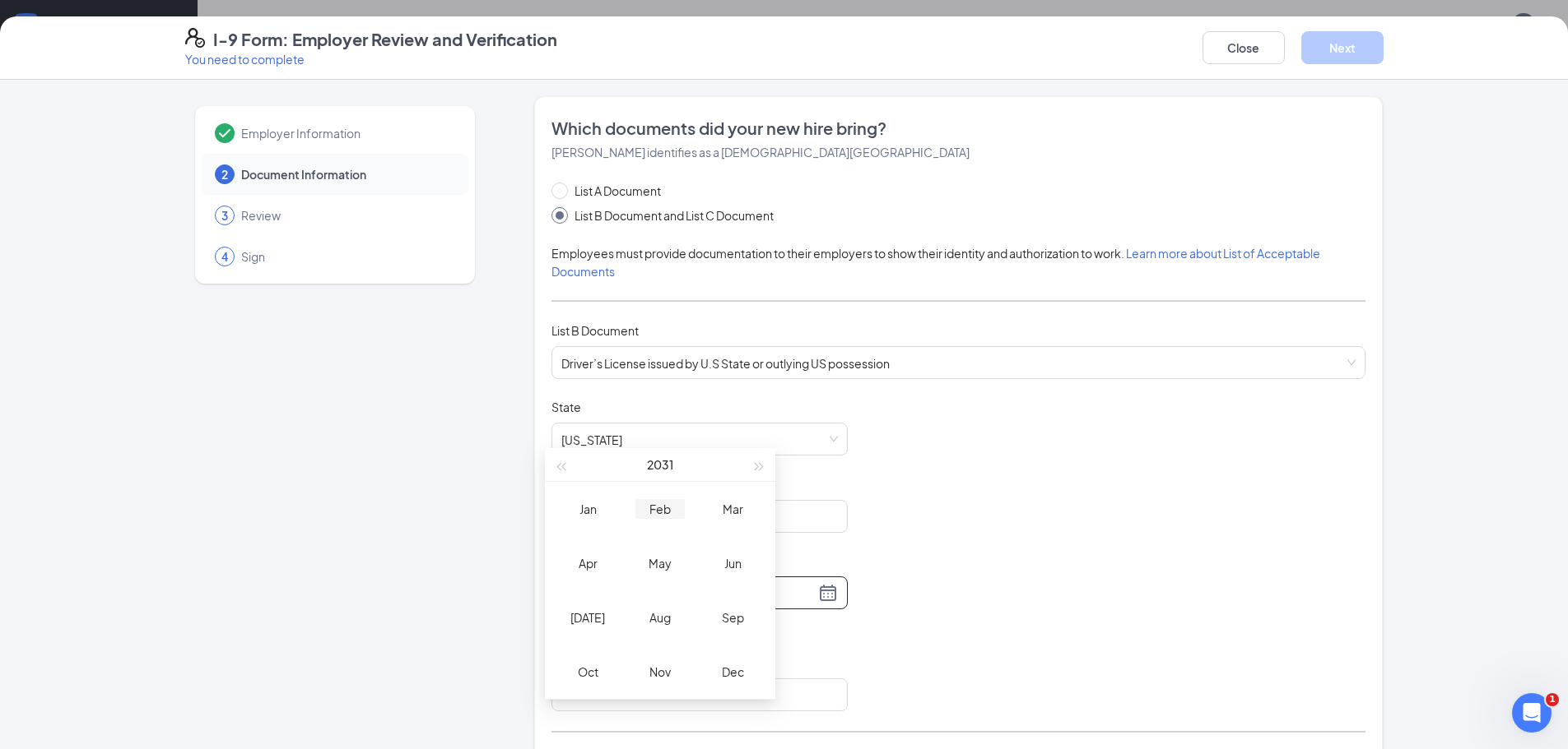
type input "[DATE]"
click at [669, 512] on div "Feb" at bounding box center [660, 509] width 49 height 20
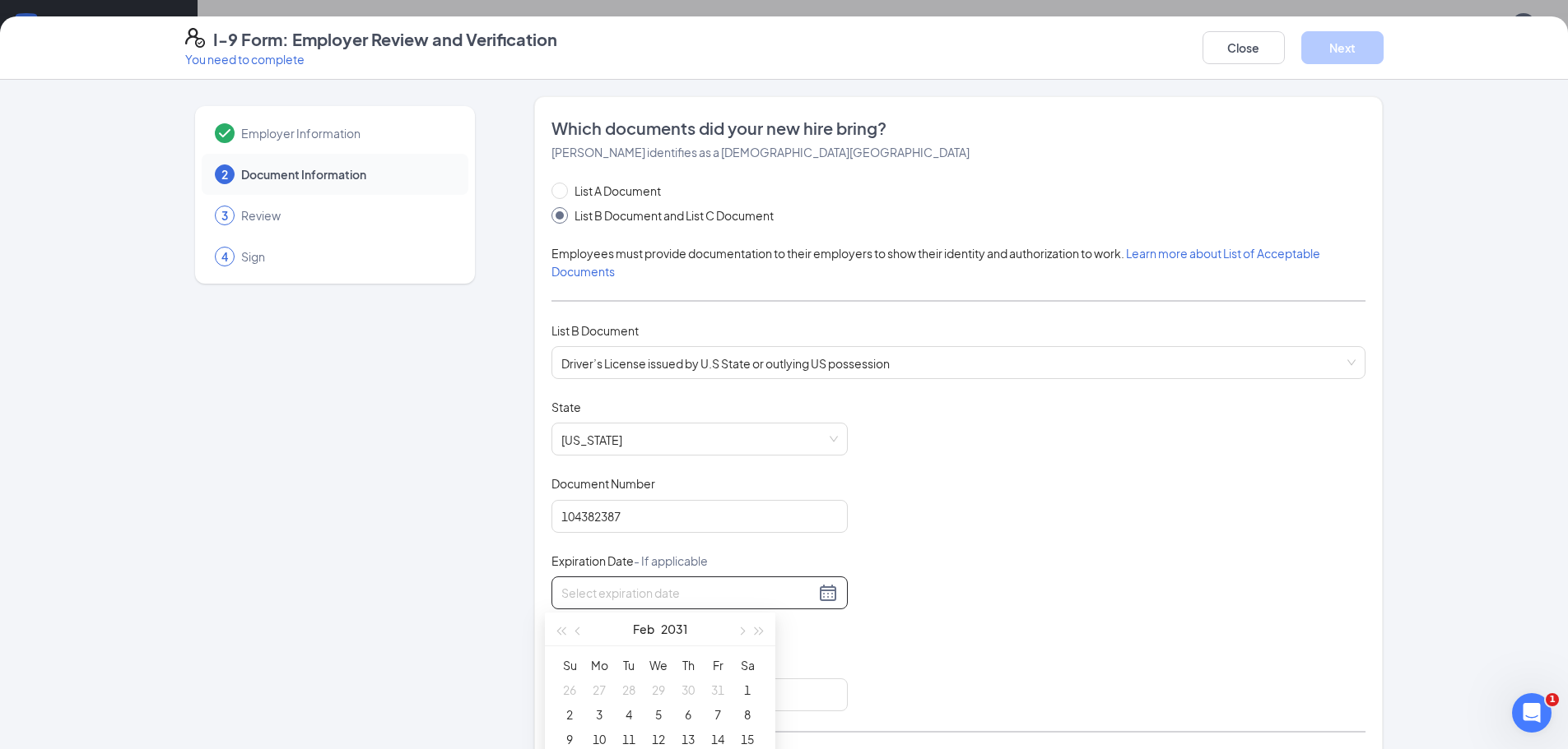
click at [625, 581] on div at bounding box center [699, 593] width 296 height 33
click at [602, 588] on input at bounding box center [688, 593] width 254 height 18
type input "[DATE]"
click at [717, 634] on div "7" at bounding box center [718, 633] width 20 height 20
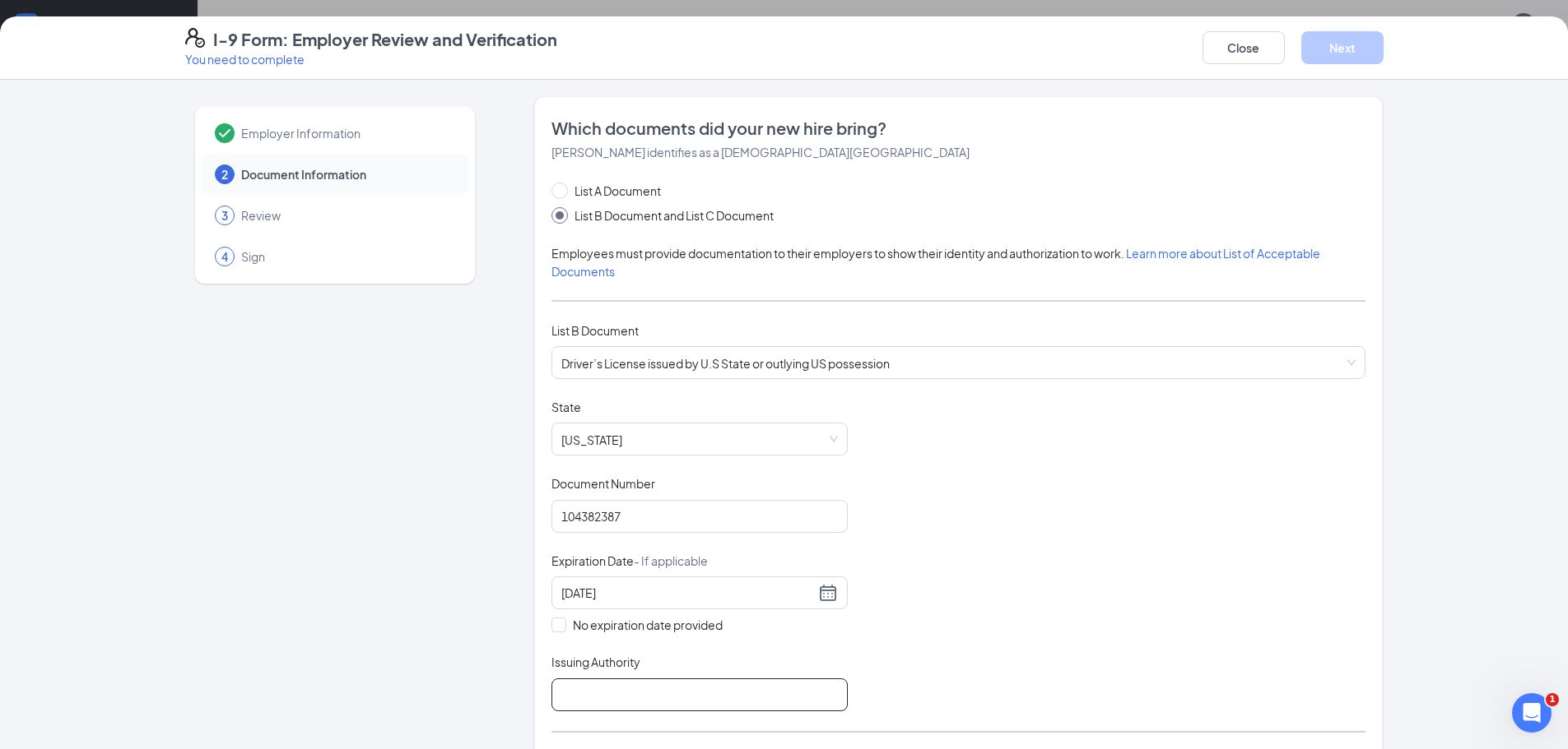
click at [577, 680] on input "Issuing Authority" at bounding box center [699, 695] width 296 height 33
type input "[US_STATE]"
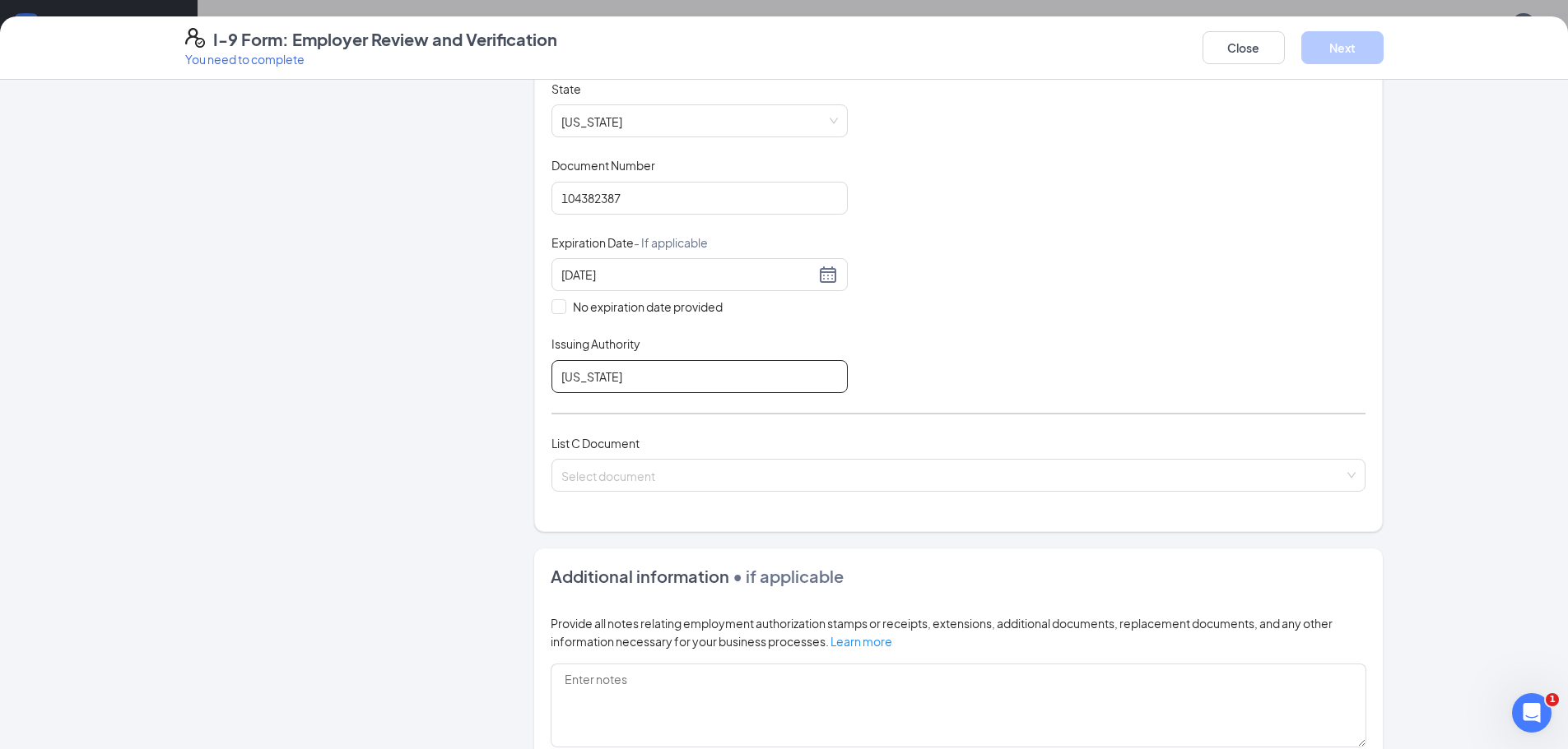
scroll to position [329, 0]
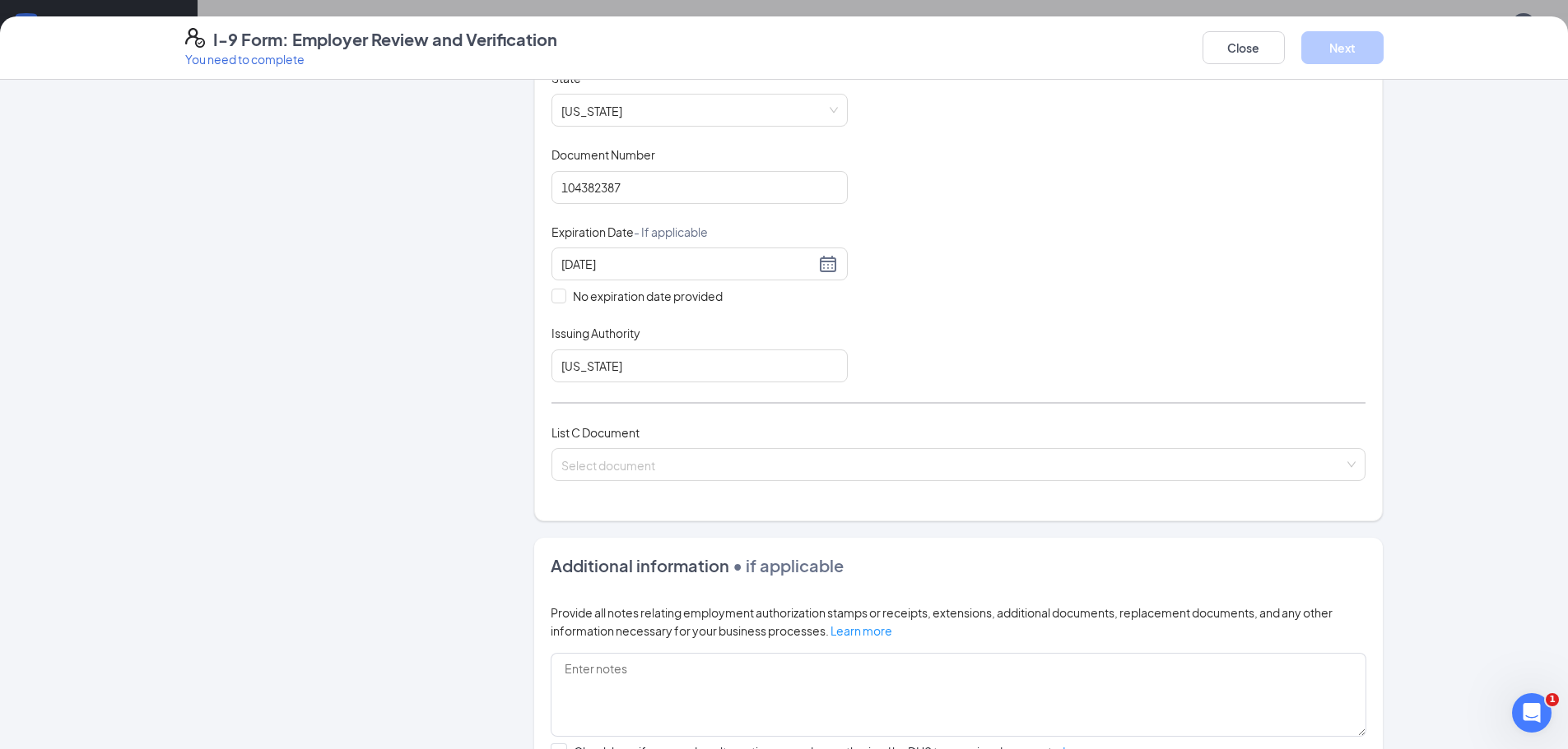
click at [578, 433] on span "List C Document" at bounding box center [596, 432] width 88 height 15
click at [604, 488] on div "List C Document Select document" at bounding box center [958, 463] width 814 height 78
click at [599, 470] on input "search" at bounding box center [952, 461] width 783 height 25
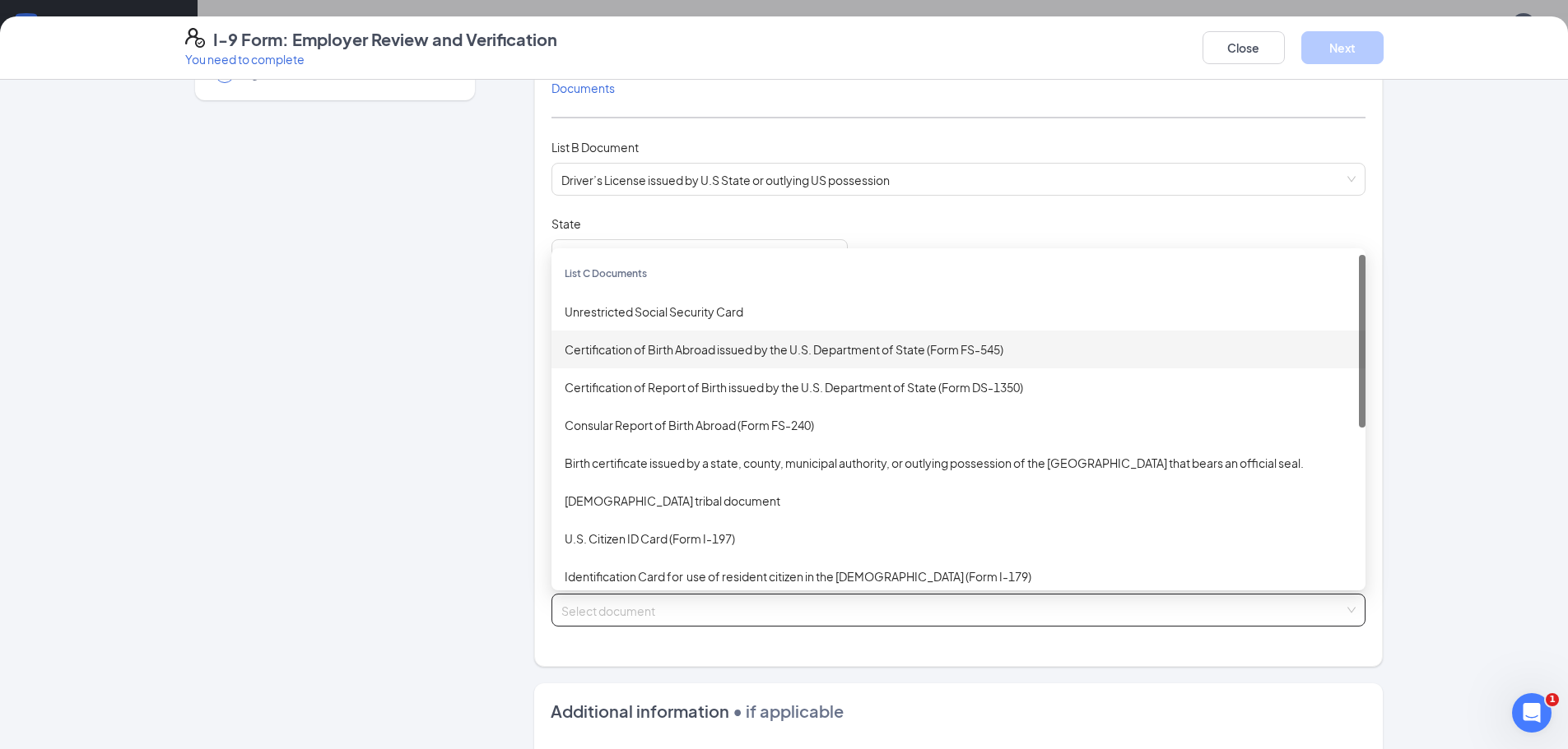
scroll to position [165, 0]
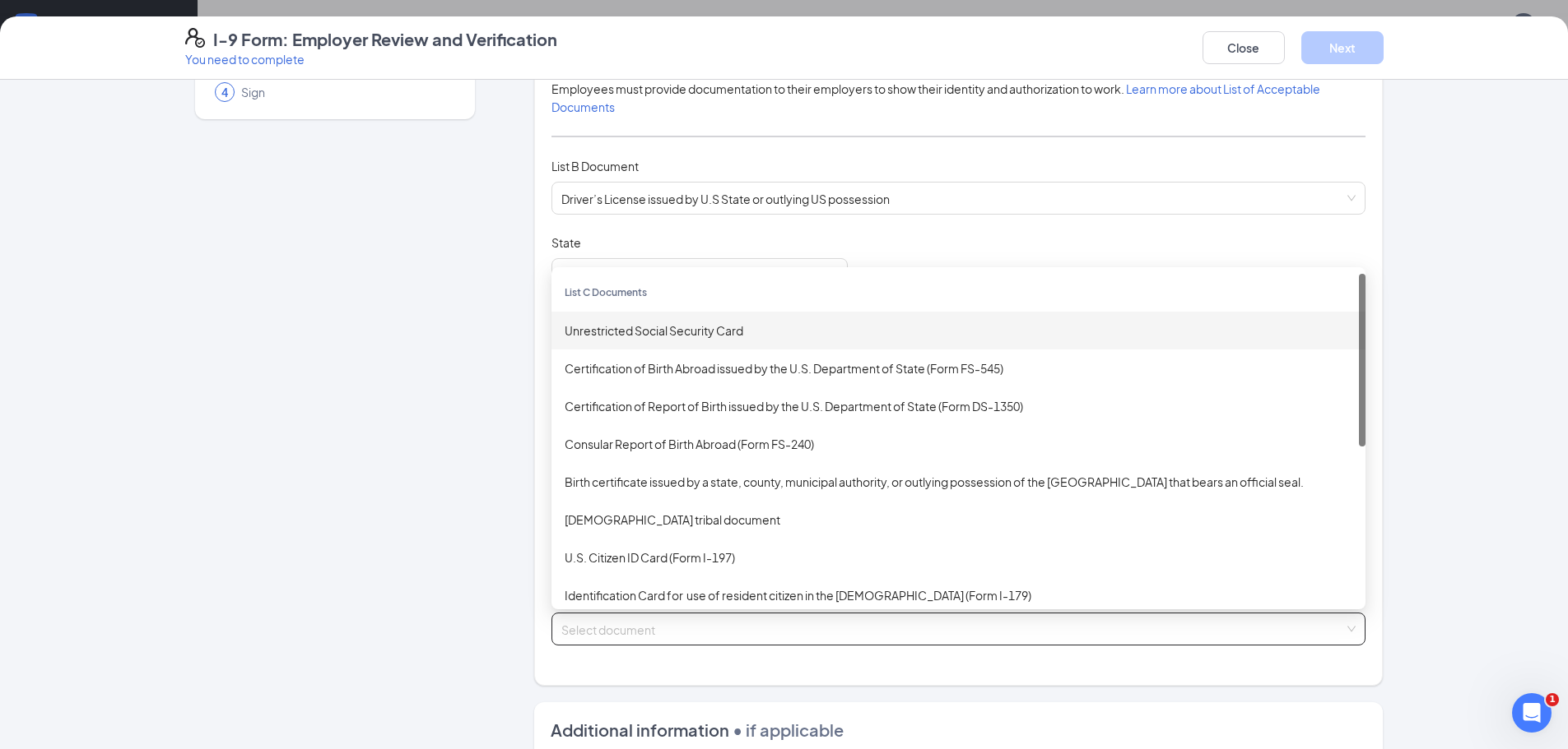
click at [635, 331] on div "Unrestricted Social Security Card" at bounding box center [958, 330] width 787 height 18
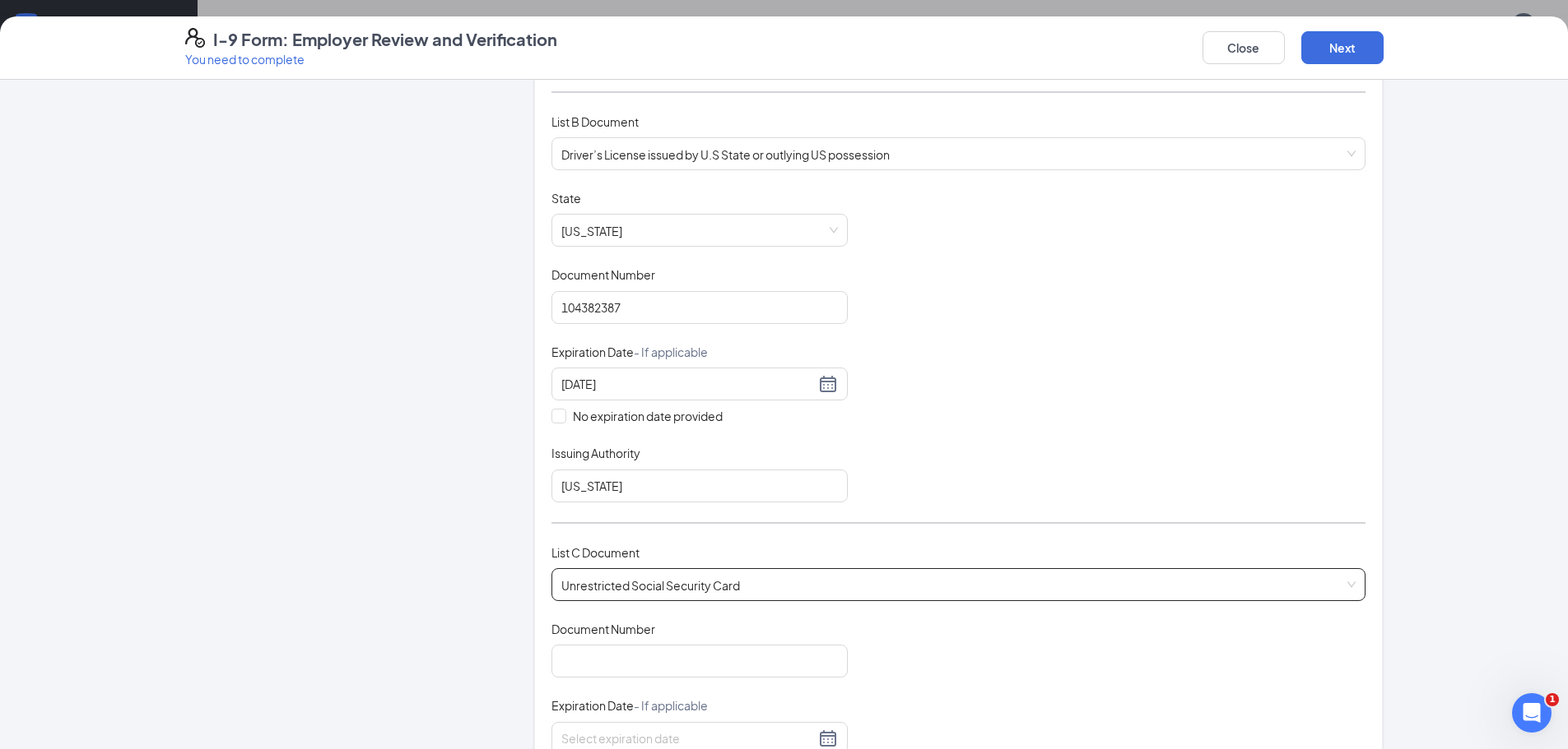
scroll to position [247, 0]
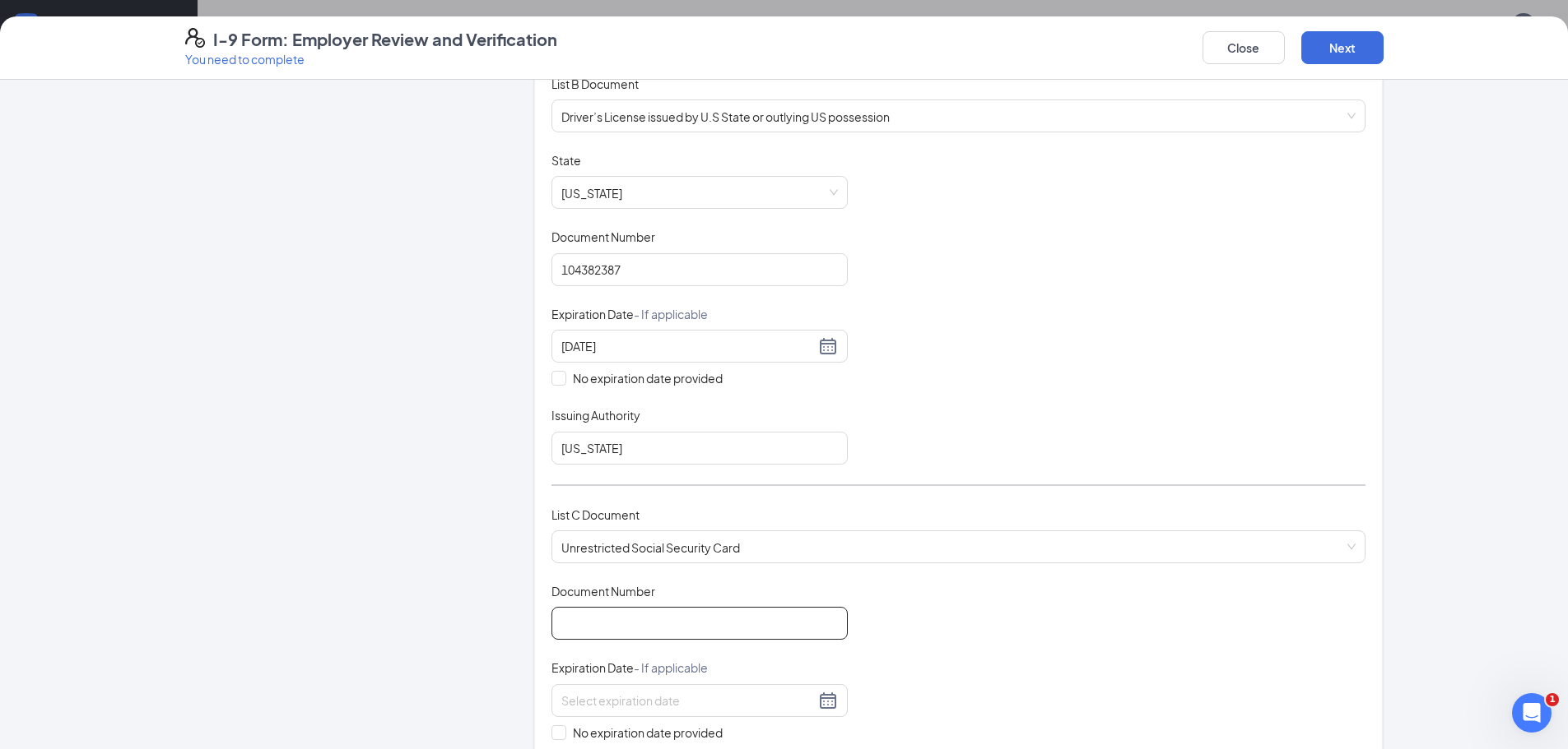
click at [652, 614] on input "Document Number" at bounding box center [699, 624] width 296 height 33
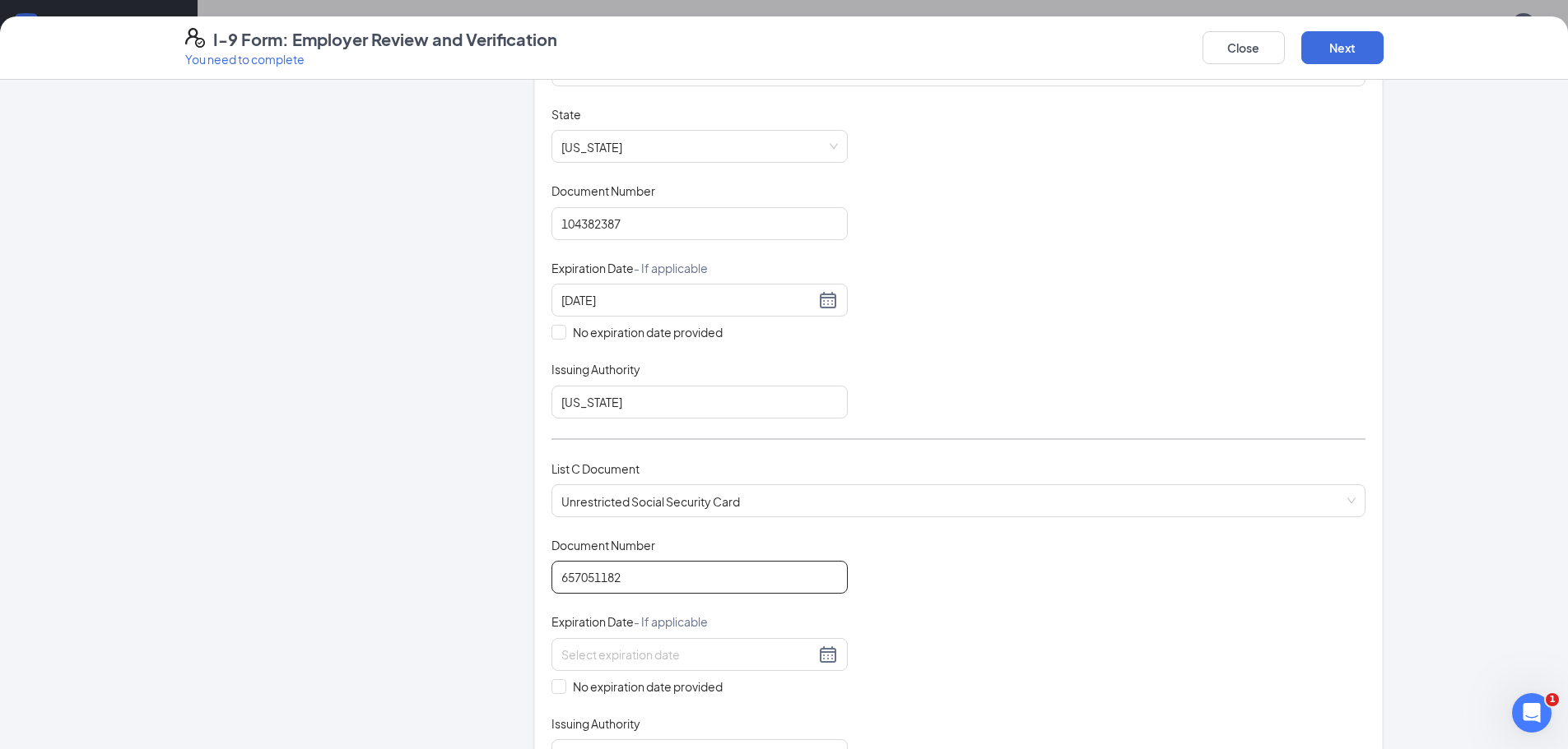
scroll to position [412, 0]
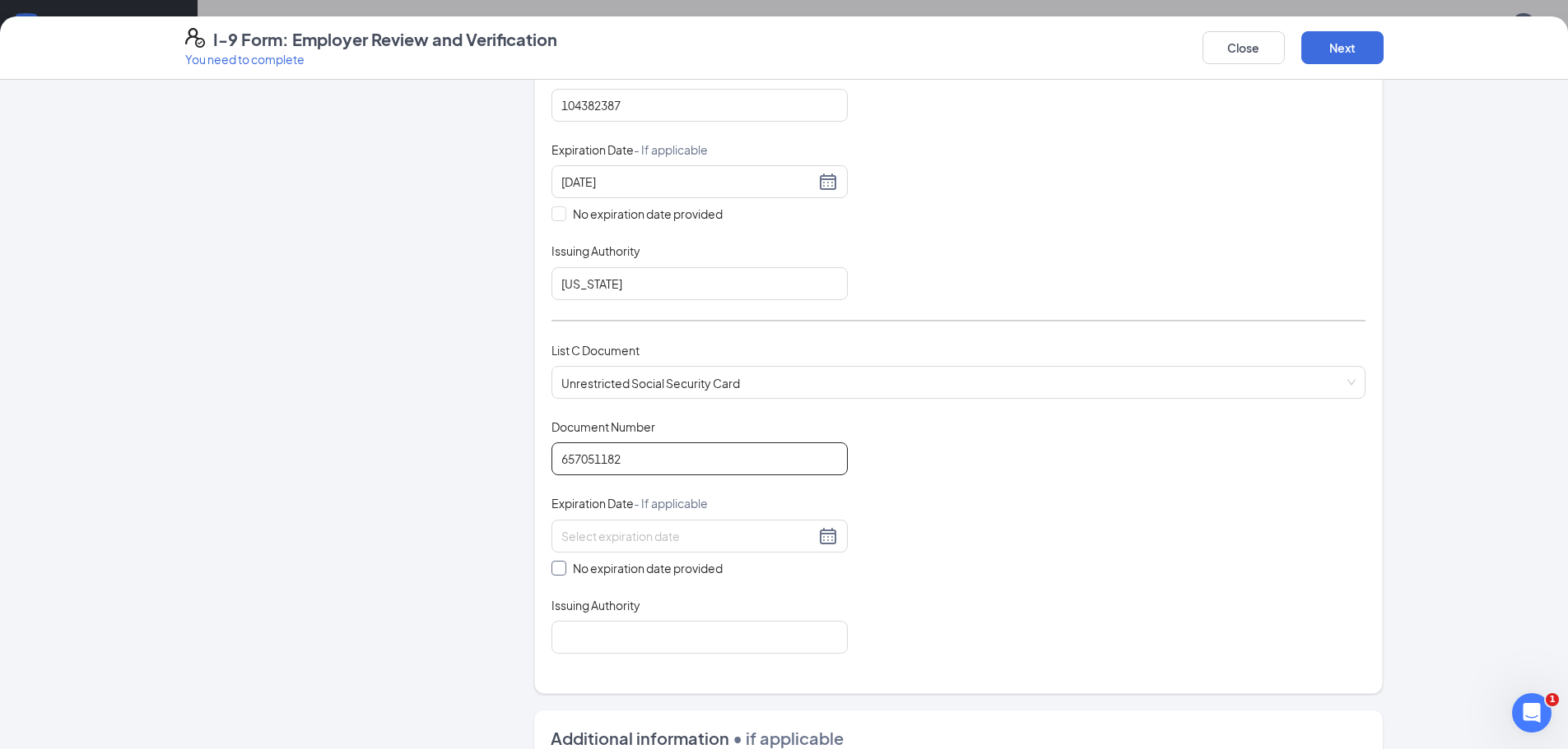
type input "657051182"
click at [553, 573] on span at bounding box center [559, 568] width 15 height 15
click at [553, 572] on input "No expiration date provided" at bounding box center [557, 566] width 11 height 11
checkbox input "true"
click at [557, 620] on div "Issuing Authority" at bounding box center [699, 612] width 296 height 24
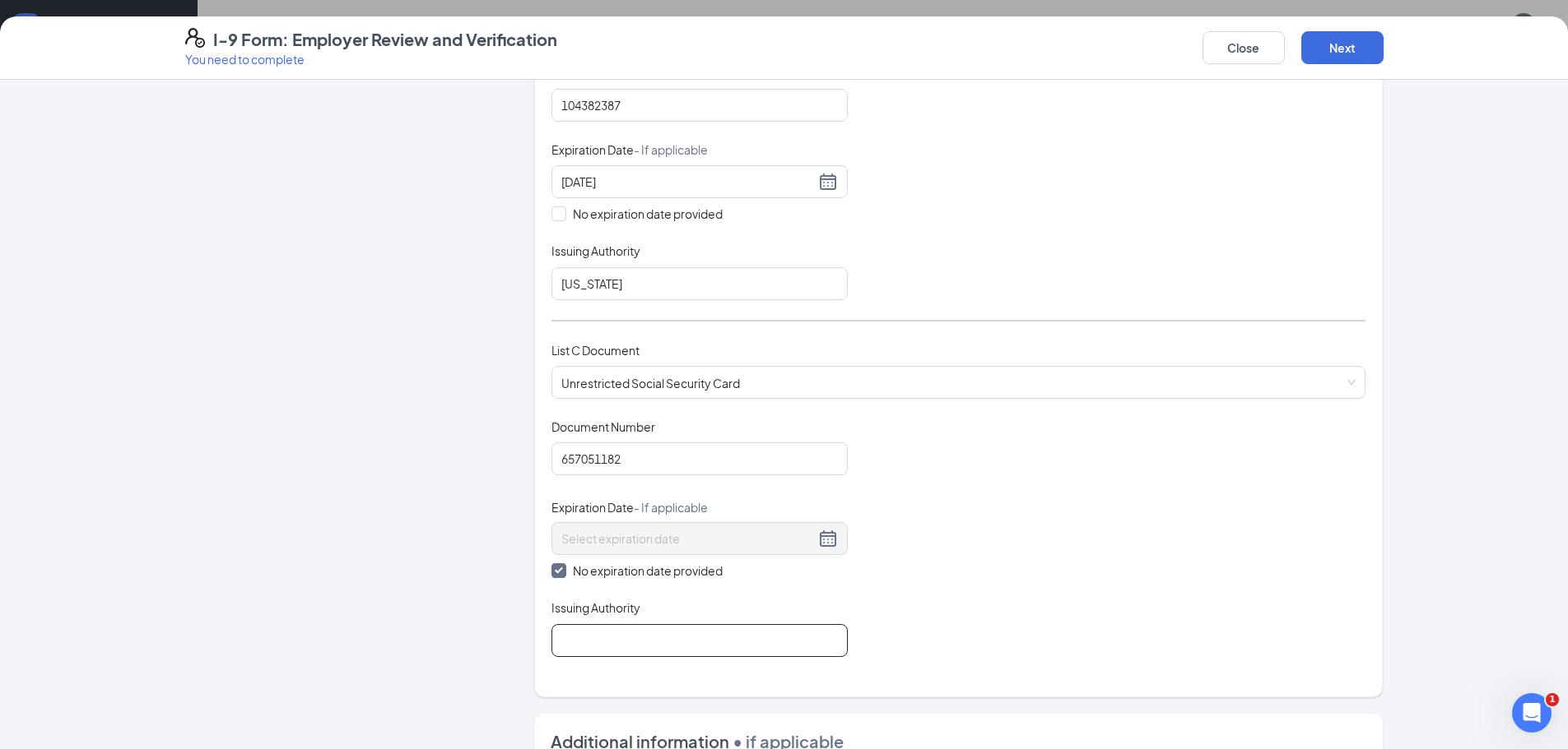
click at [561, 643] on input "Issuing Authority" at bounding box center [699, 641] width 296 height 33
type input "Social Security Administration"
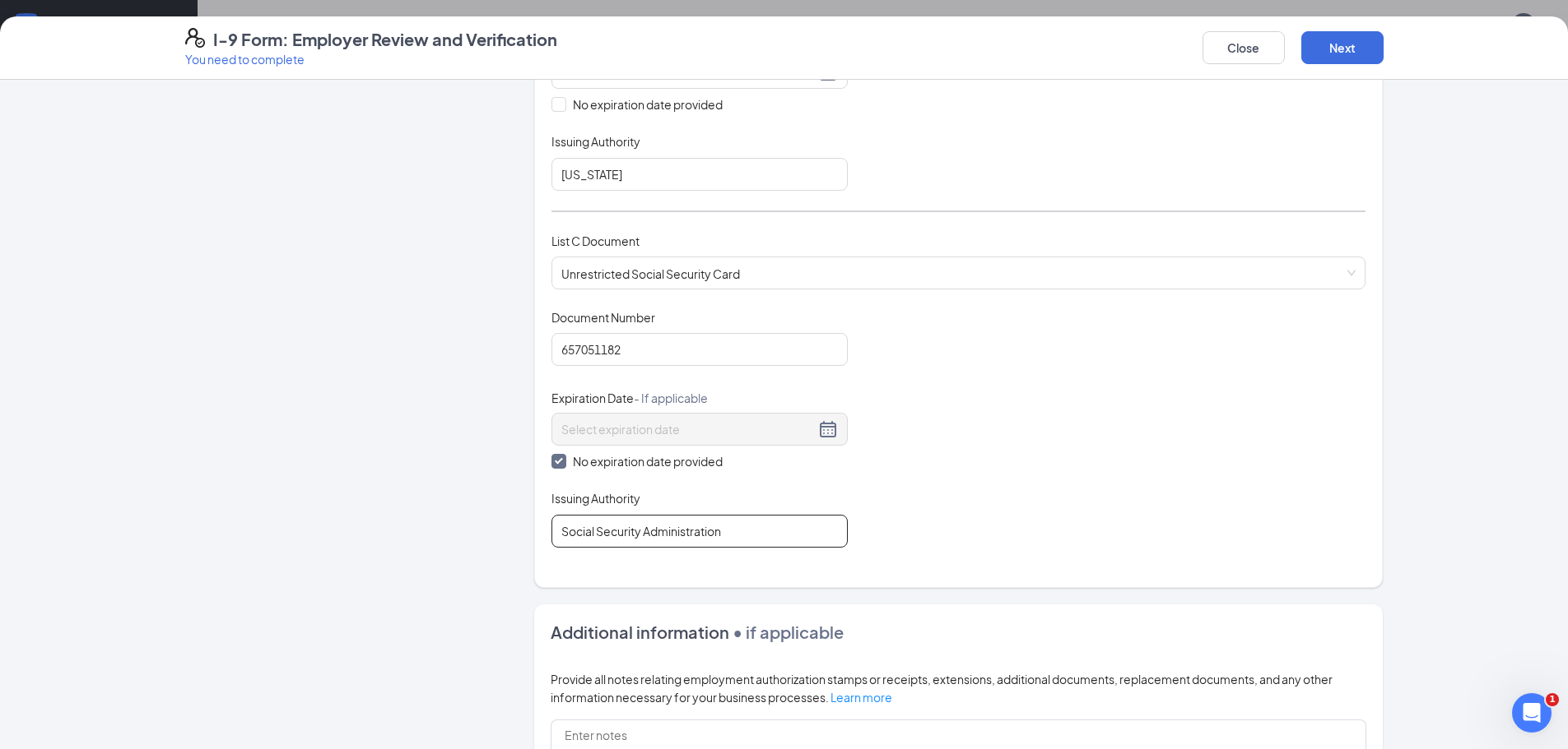
scroll to position [740, 0]
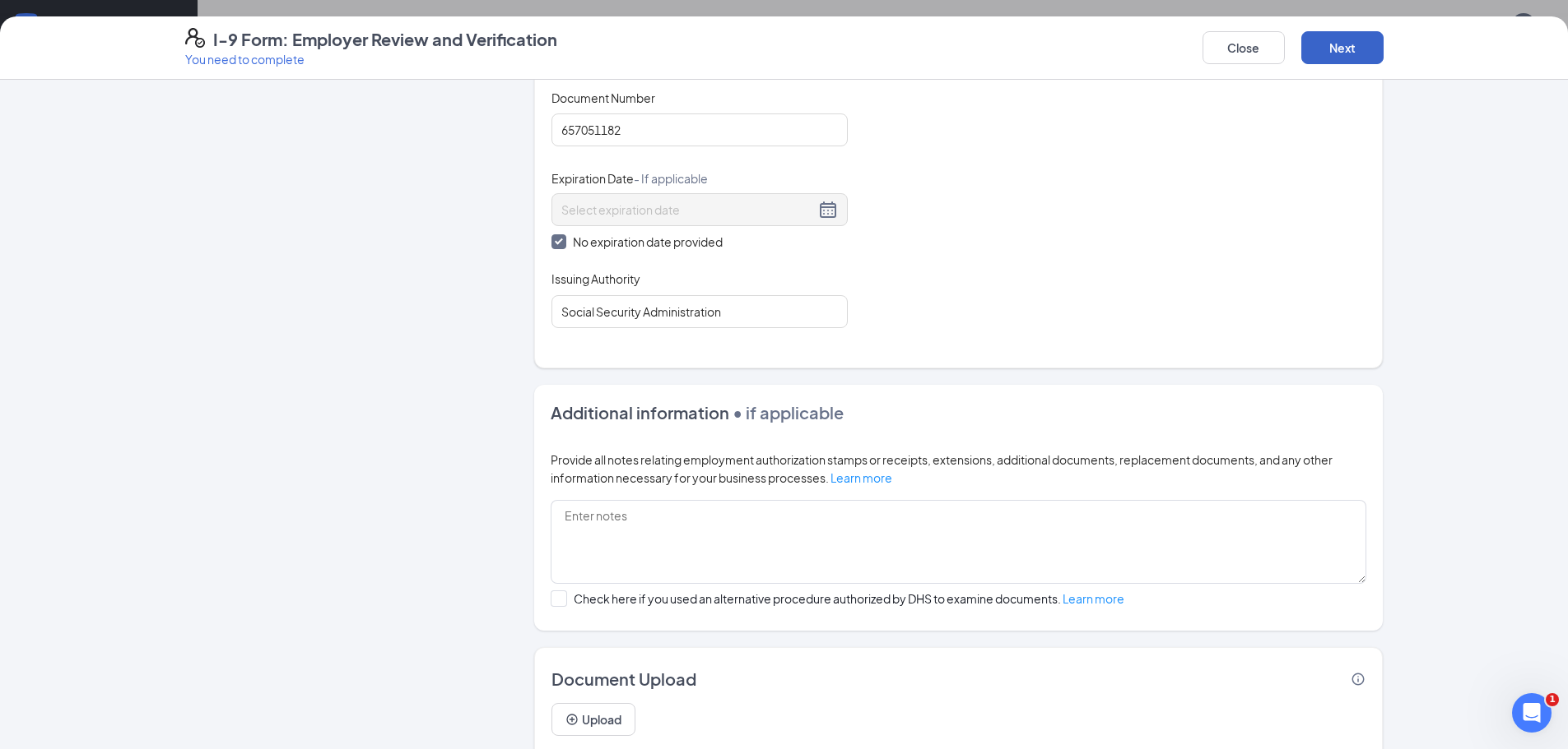
click at [1338, 44] on button "Next" at bounding box center [1342, 47] width 82 height 33
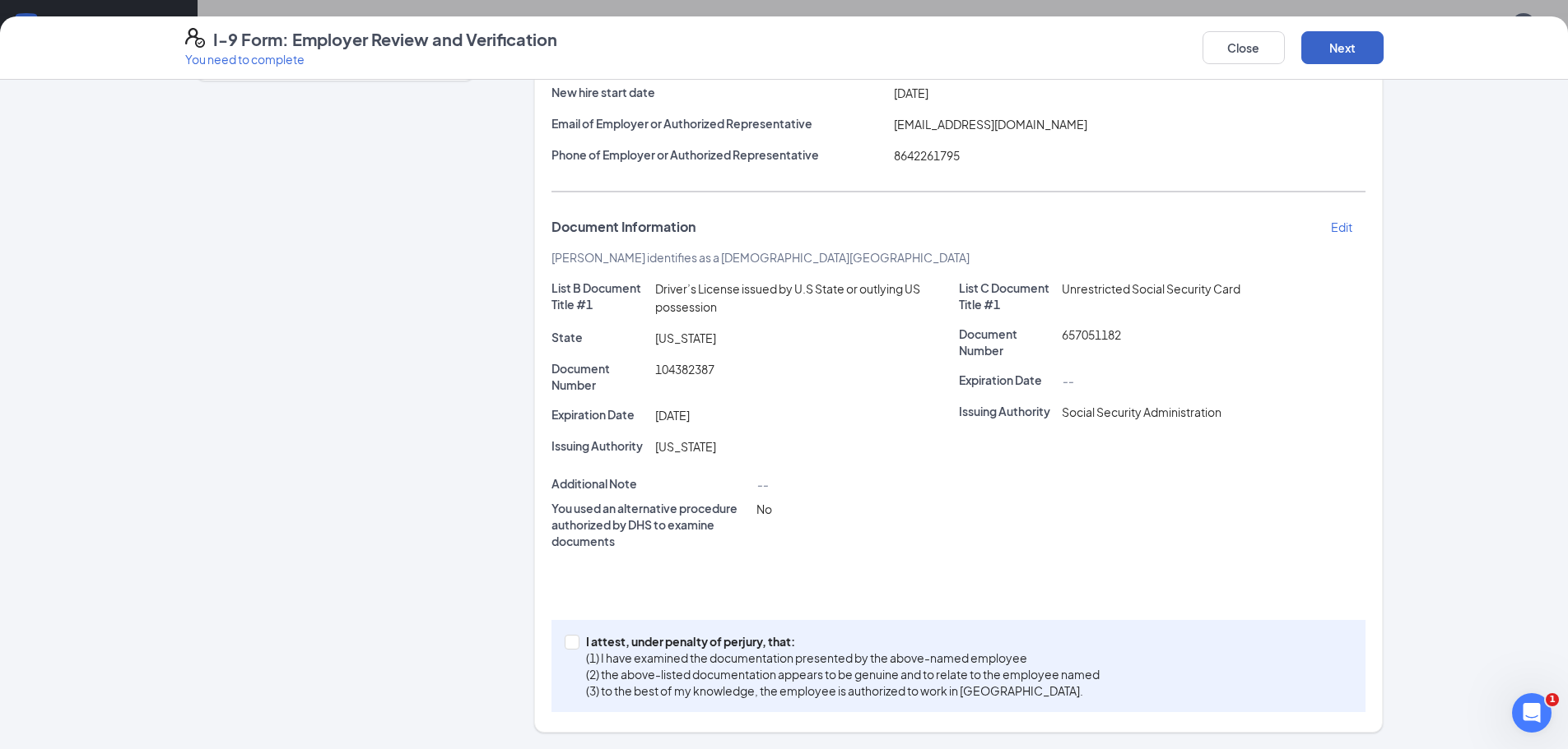
scroll to position [203, 0]
click at [1375, 48] on button "Next" at bounding box center [1342, 47] width 82 height 33
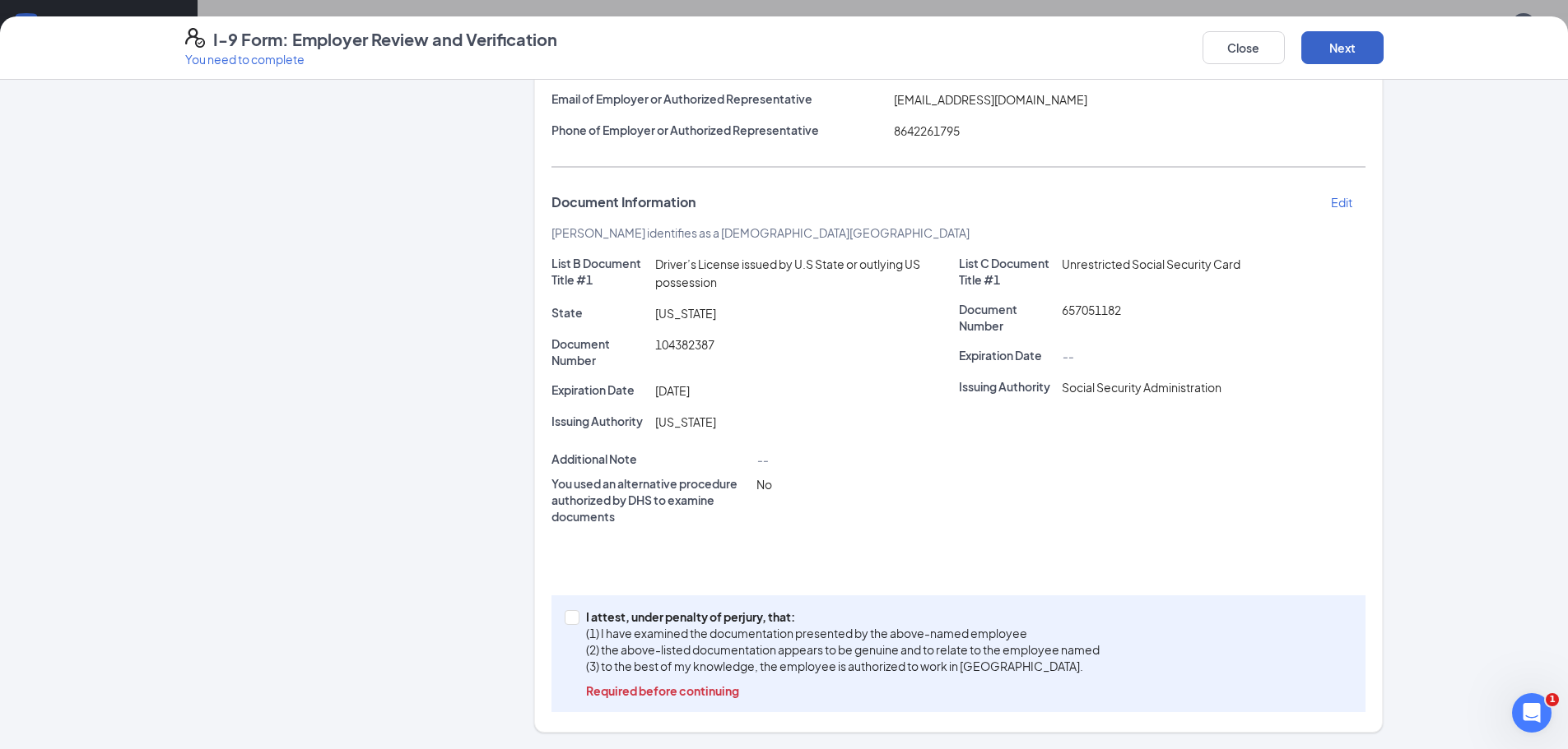
scroll to position [905, 0]
click at [565, 614] on input "I attest, under penalty of [PERSON_NAME], that: (1) I have examined the documen…" at bounding box center [570, 615] width 11 height 11
checkbox input "true"
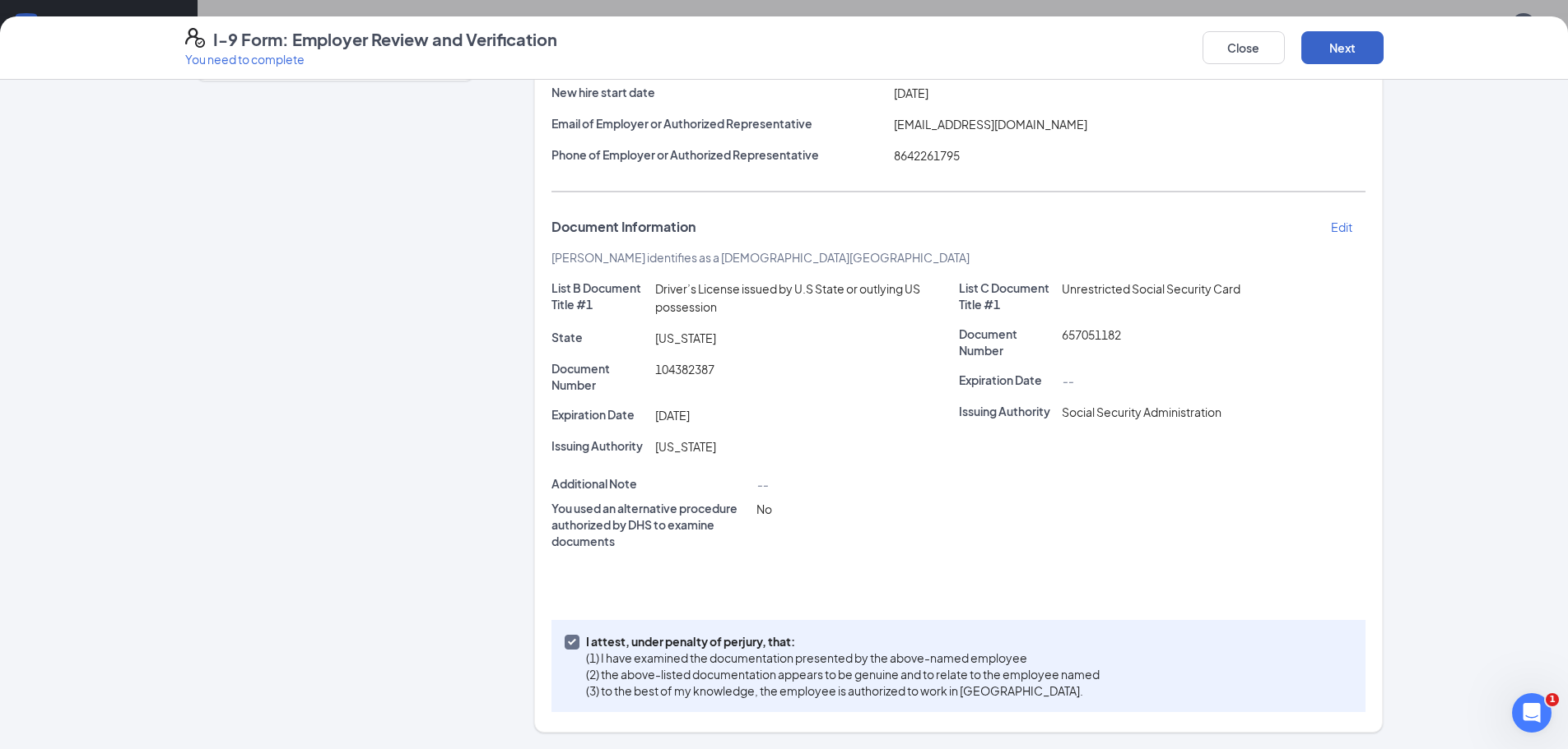
click at [1348, 47] on button "Next" at bounding box center [1342, 47] width 82 height 33
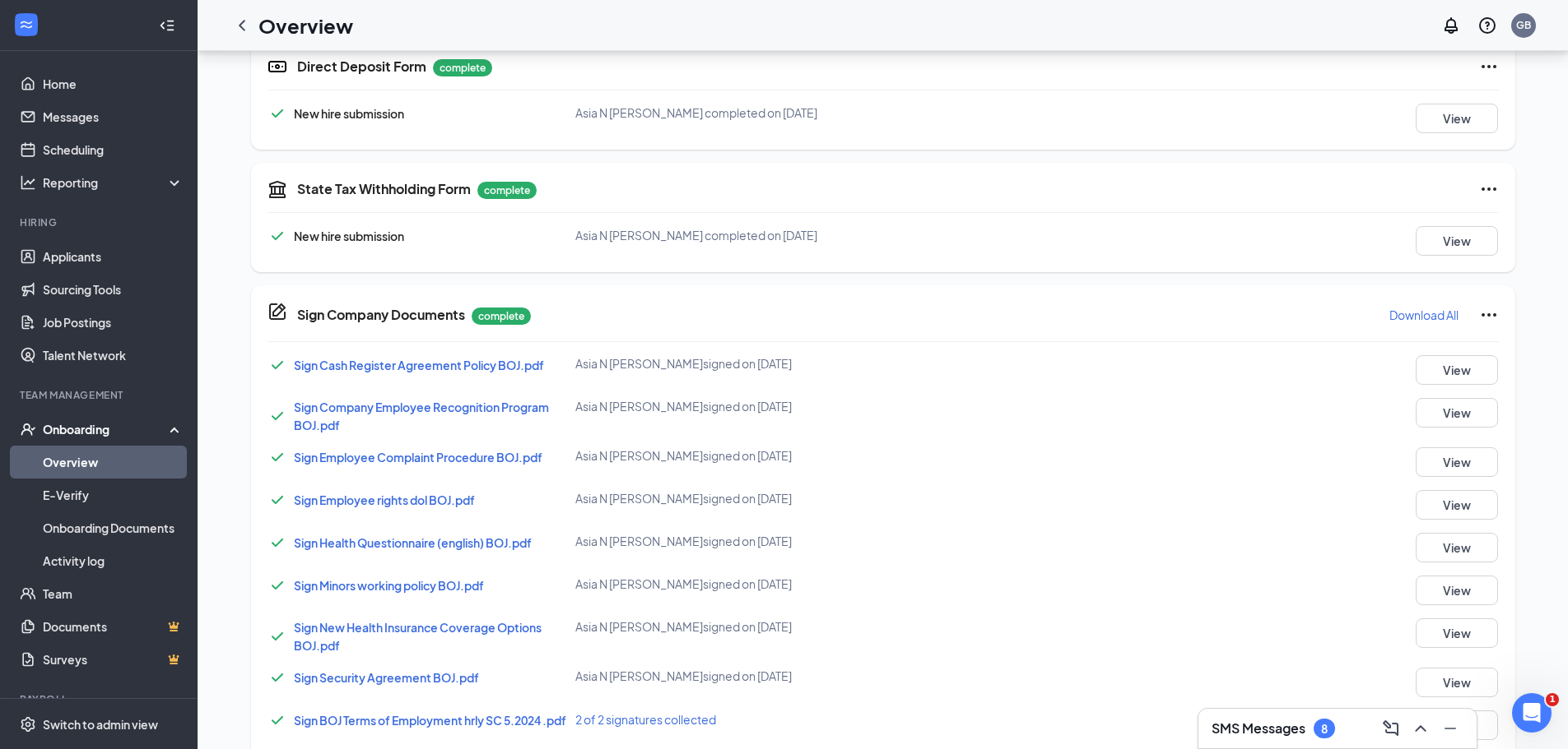
scroll to position [299, 0]
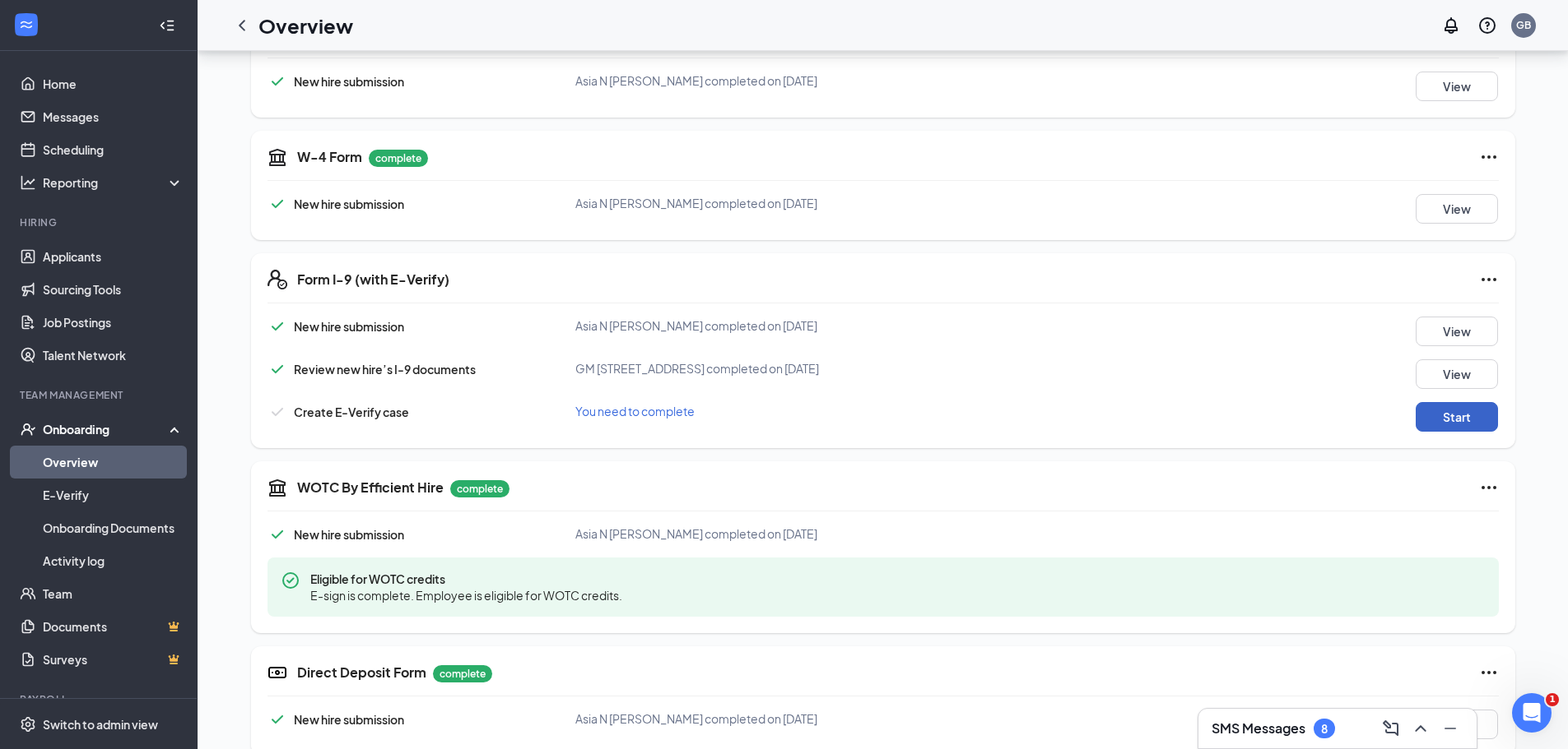
click at [1458, 419] on button "Start" at bounding box center [1457, 417] width 82 height 29
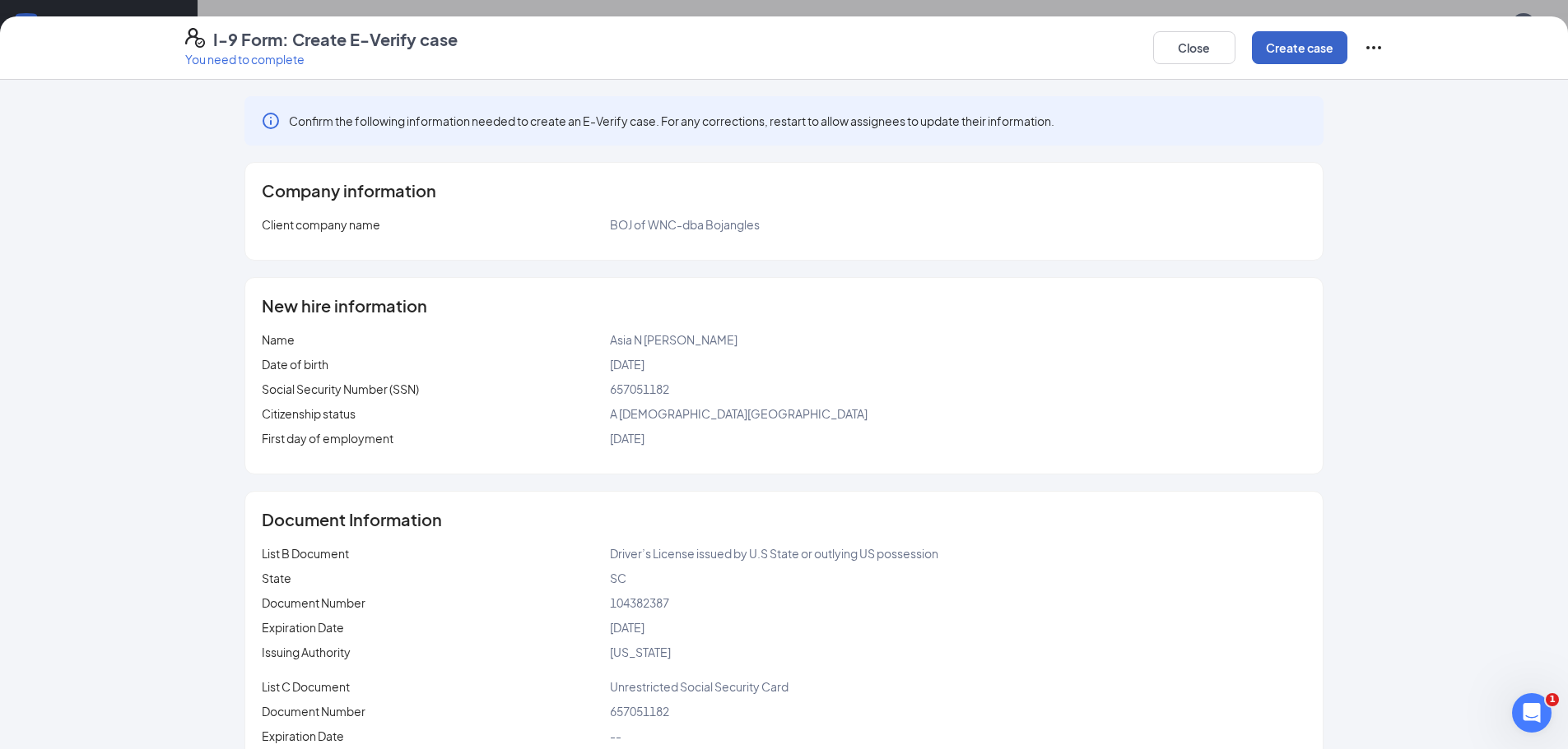
click at [1300, 43] on button "Create case" at bounding box center [1299, 47] width 96 height 33
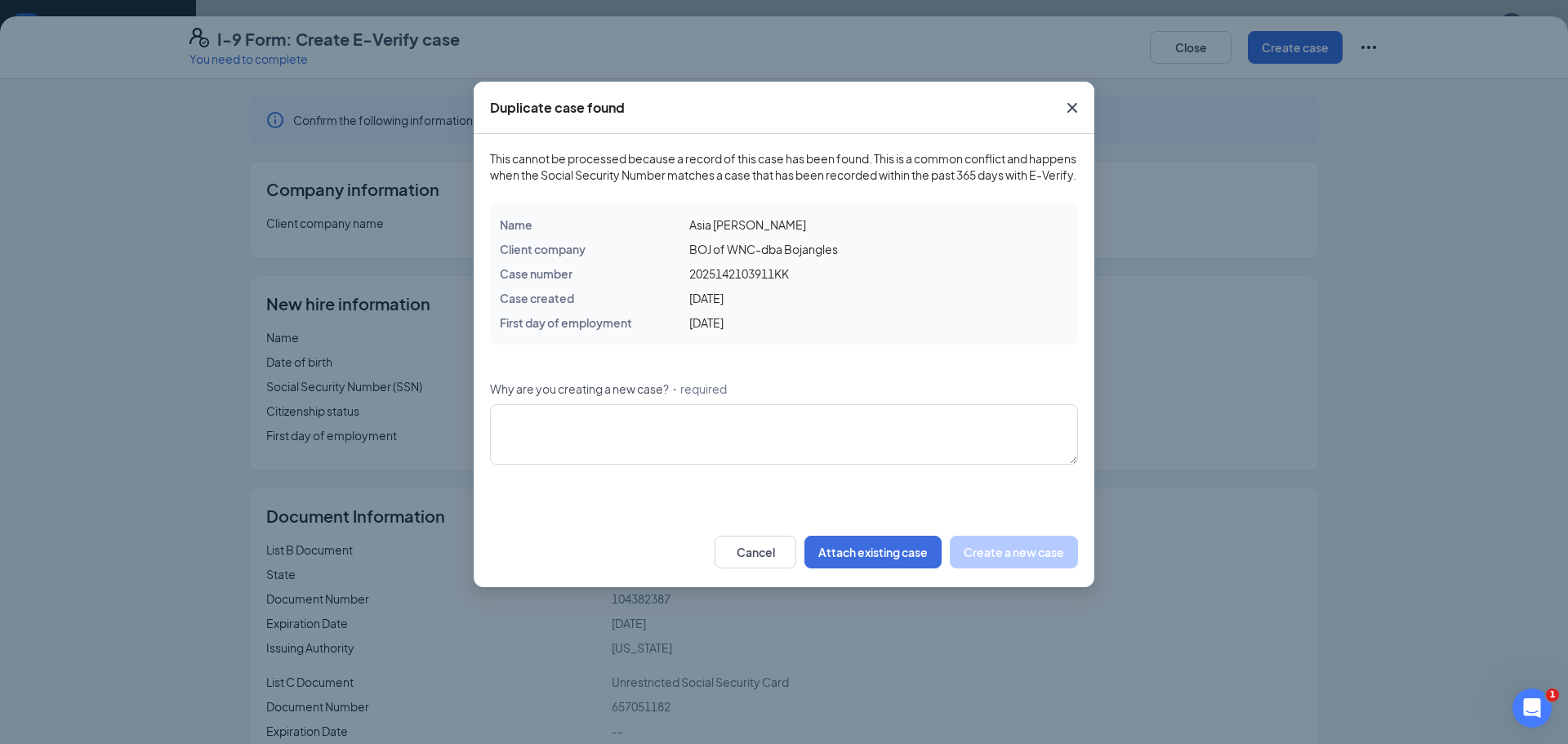
click at [1069, 113] on icon "Cross" at bounding box center [1072, 107] width 20 height 20
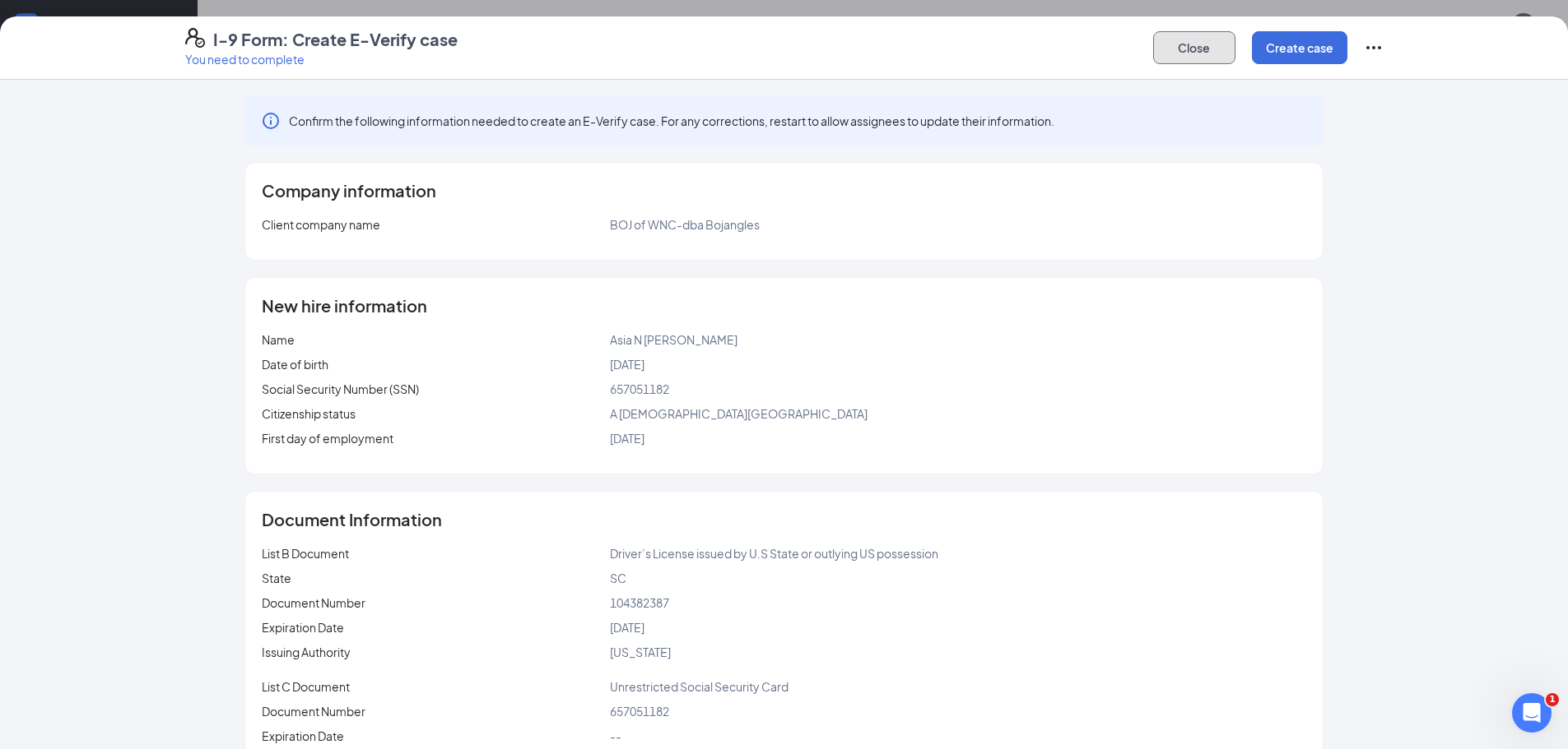
click at [1203, 34] on button "Close" at bounding box center [1194, 47] width 82 height 33
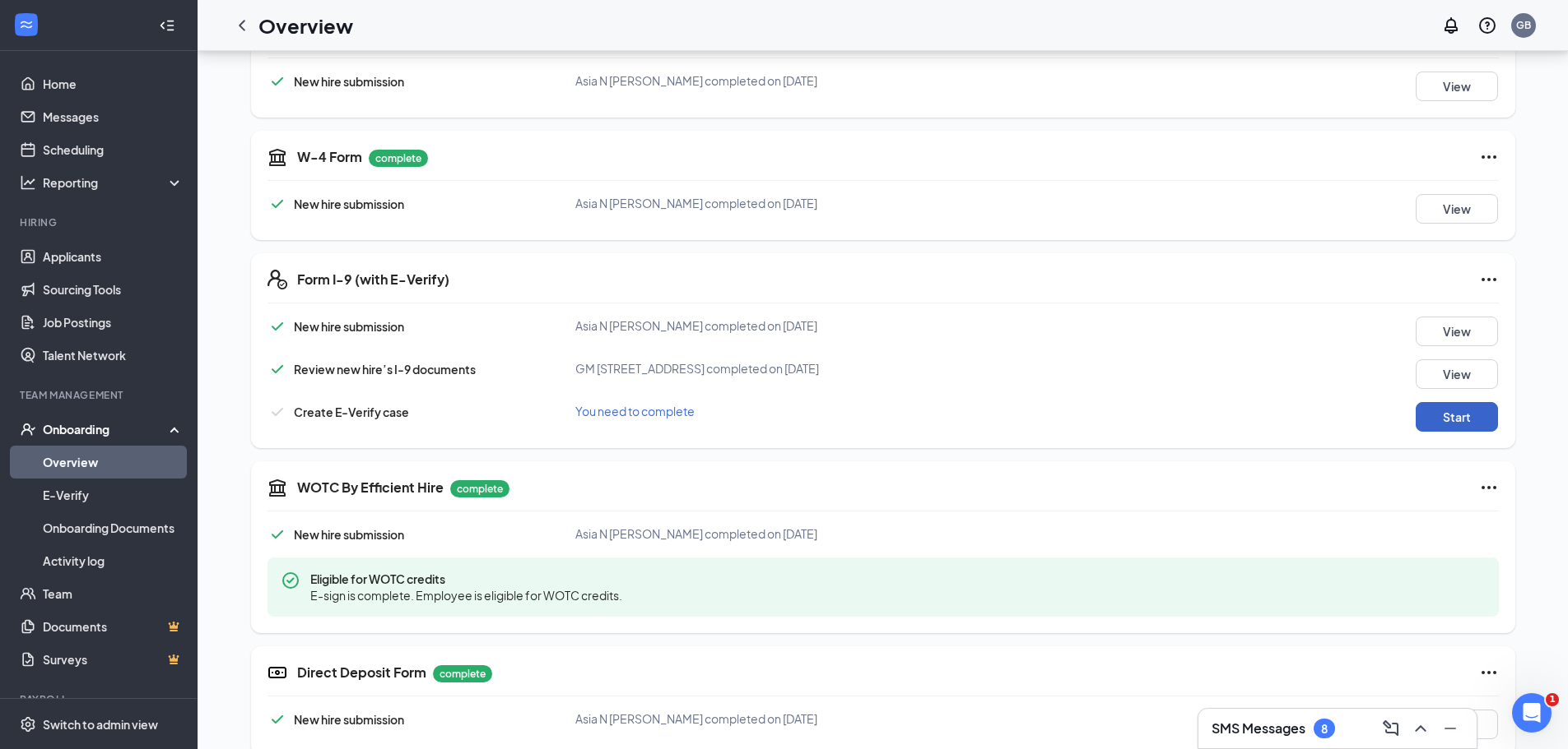
click at [1464, 408] on button "Start" at bounding box center [1457, 417] width 82 height 29
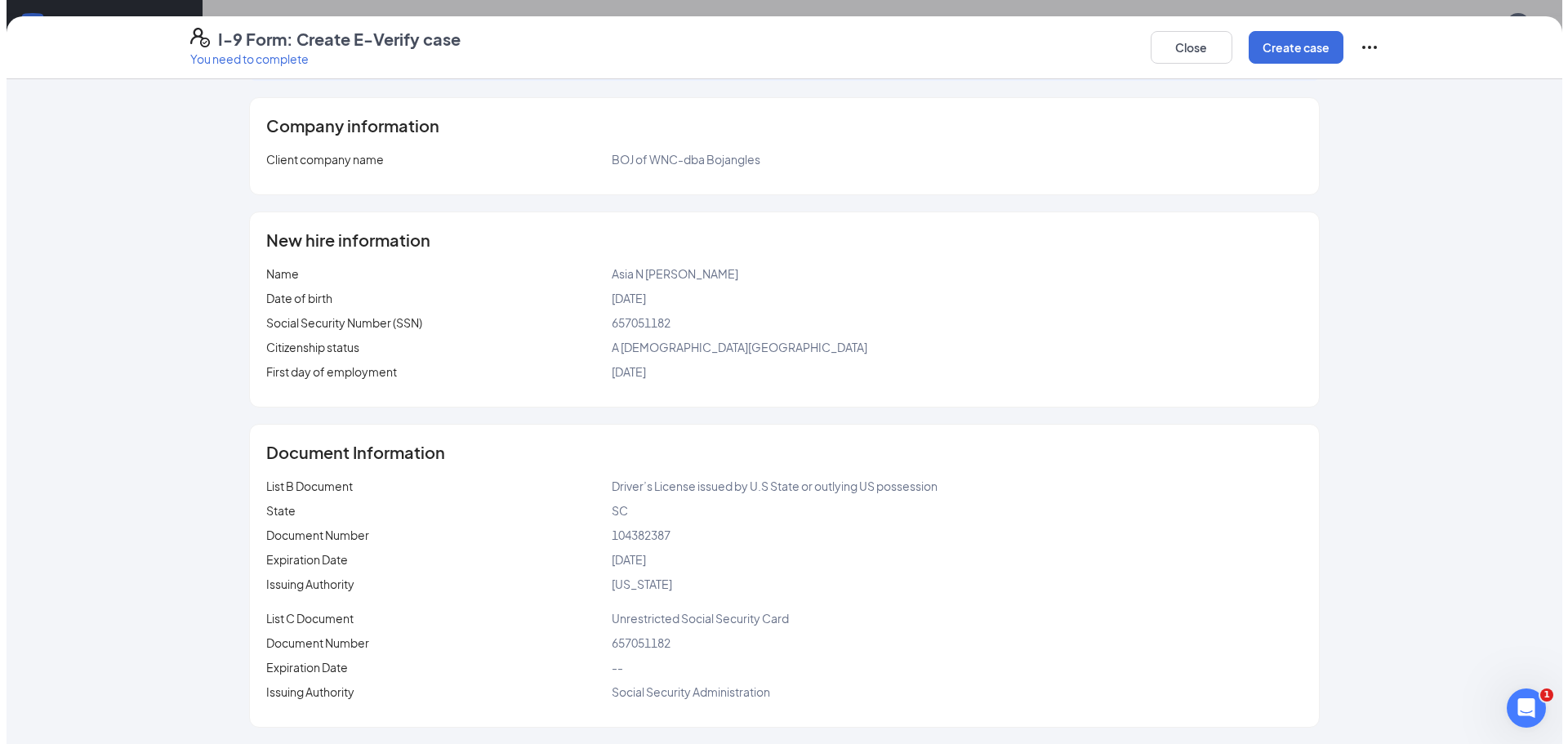
scroll to position [460, 0]
click at [1309, 41] on button "Create case" at bounding box center [1290, 47] width 95 height 33
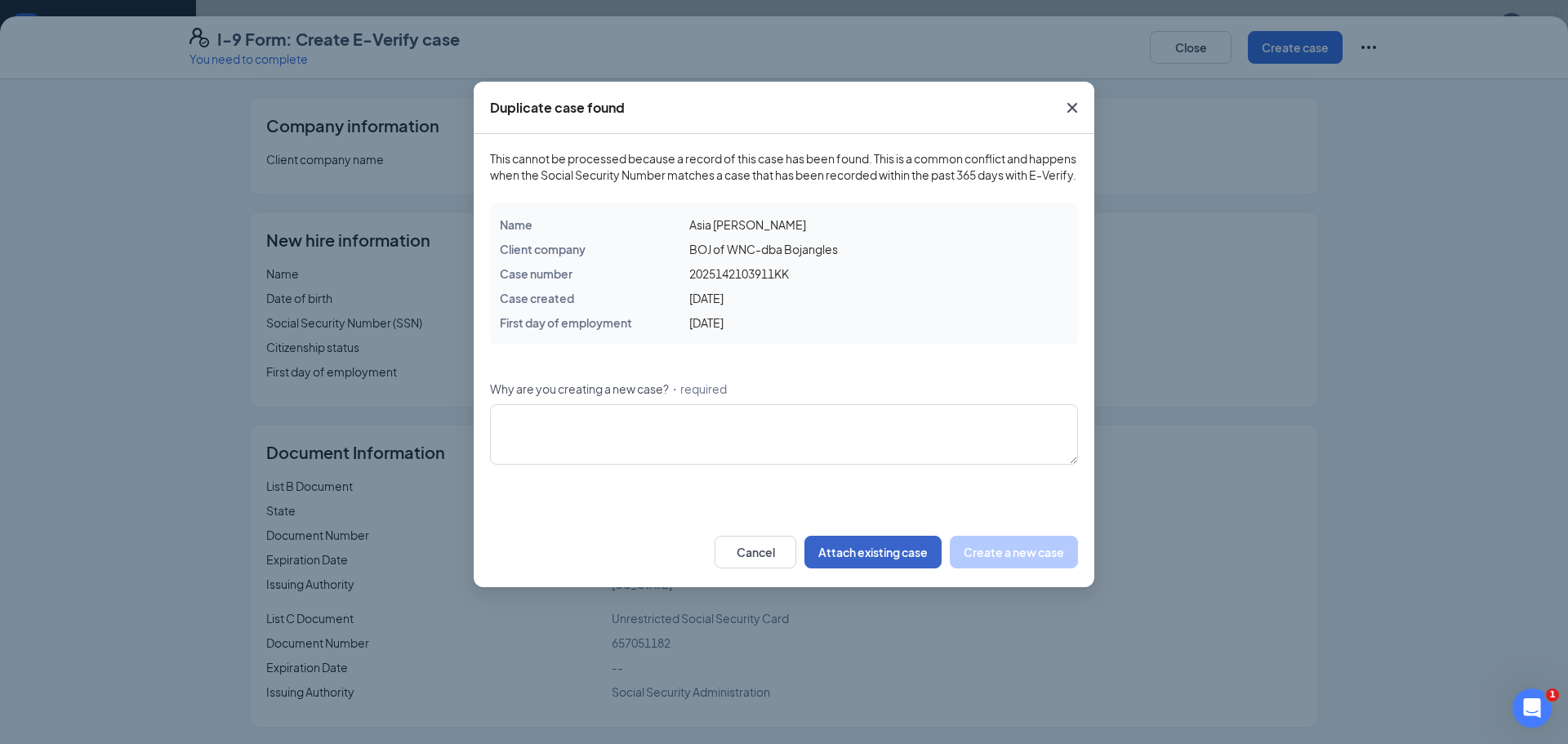
click at [871, 560] on button "Attach existing case" at bounding box center [873, 552] width 137 height 33
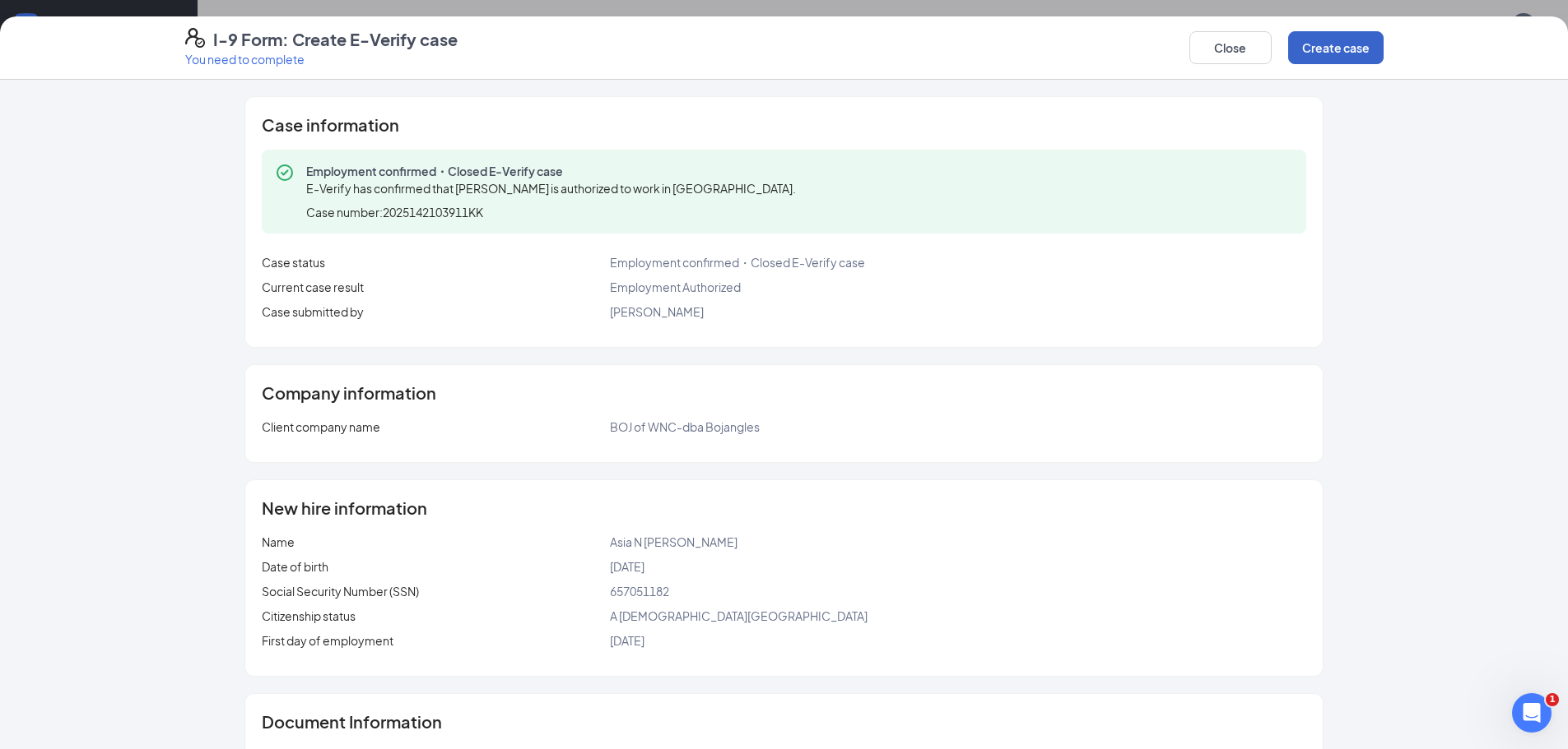
scroll to position [217, 0]
click at [1254, 45] on button "Close" at bounding box center [1230, 47] width 82 height 33
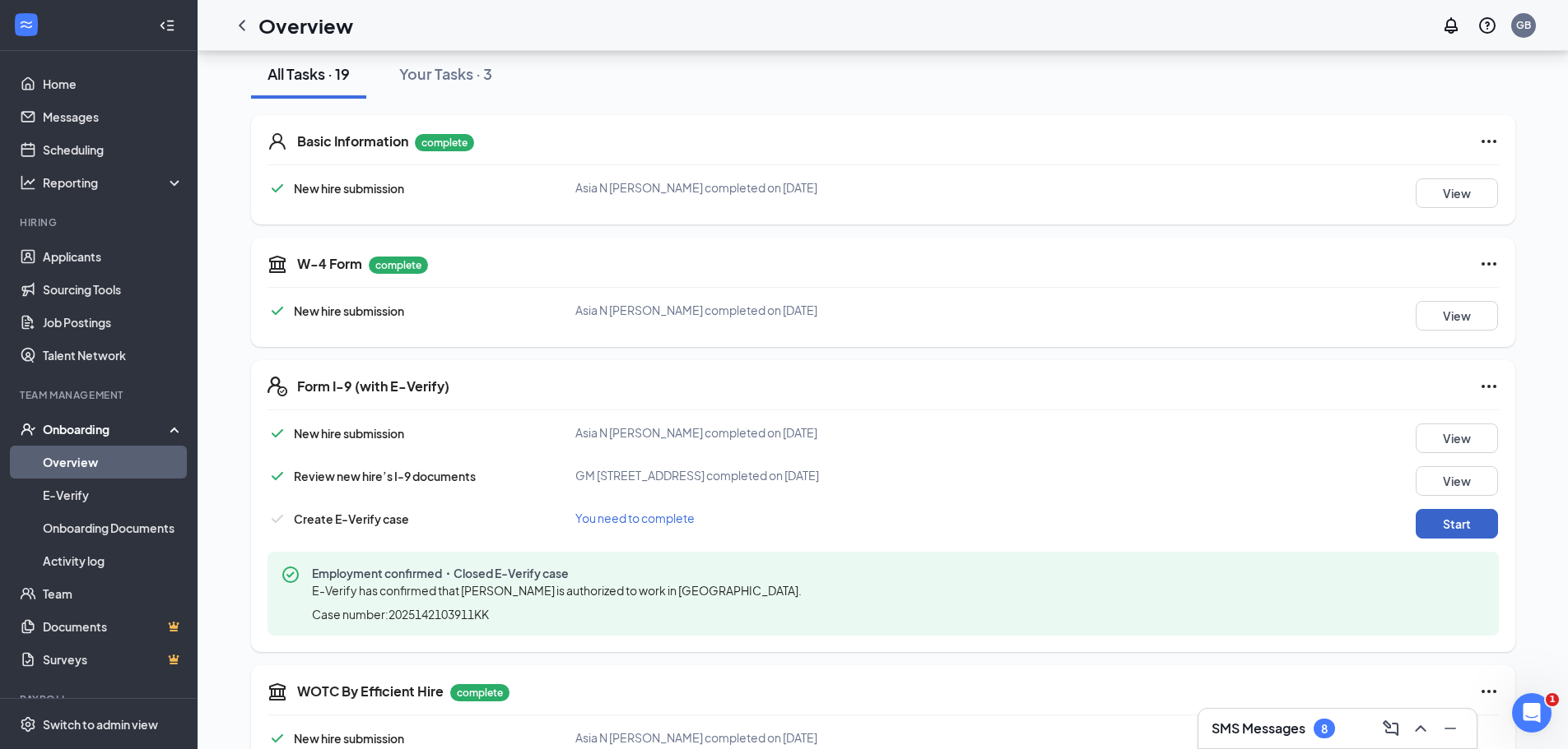
scroll to position [59, 0]
